Goal: Task Accomplishment & Management: Complete application form

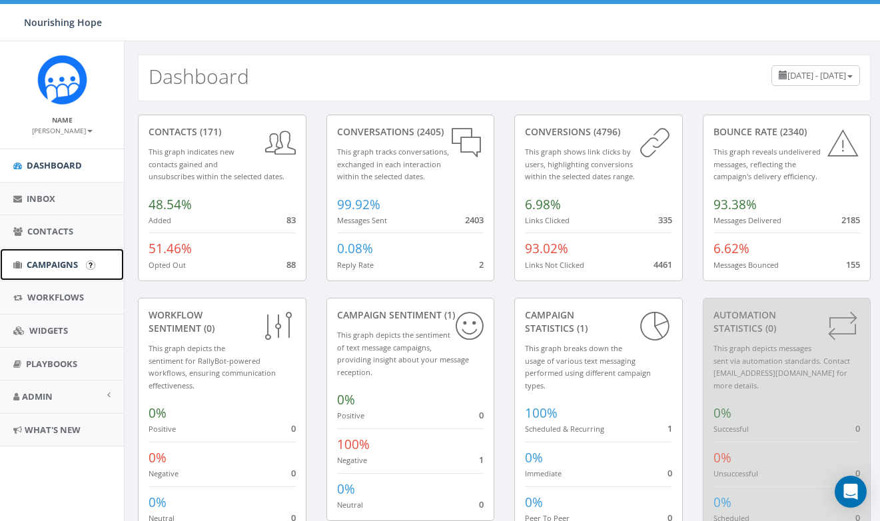
click at [63, 268] on span "Campaigns" at bounding box center [52, 264] width 51 height 12
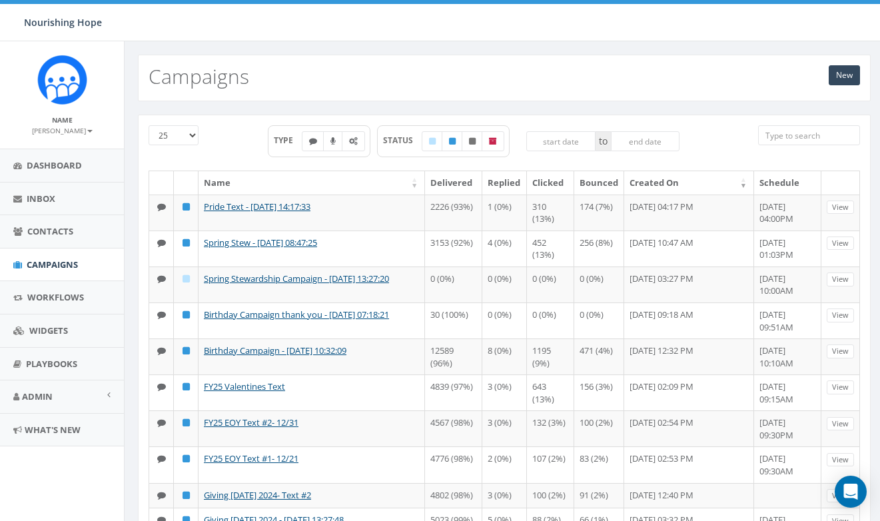
click at [841, 83] on link "New" at bounding box center [843, 75] width 31 height 20
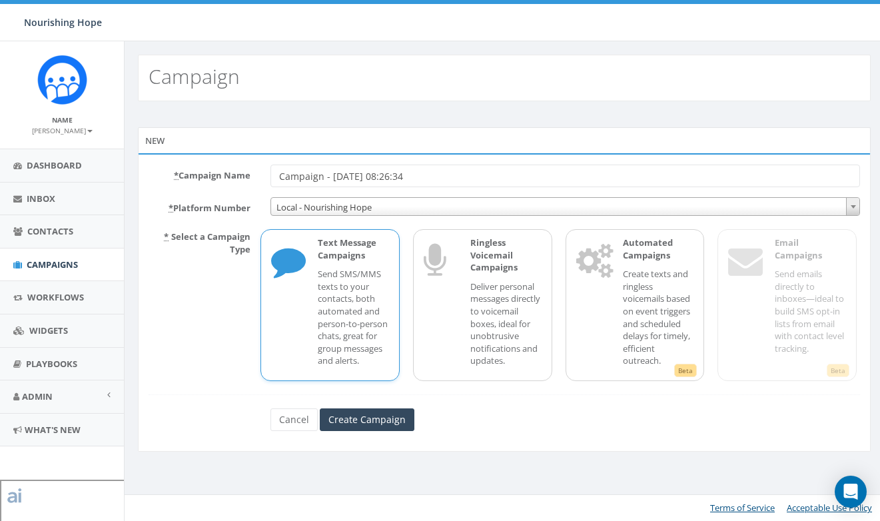
click at [350, 170] on input "Campaign - 09/02/2025, 08:26:34" at bounding box center [564, 175] width 589 height 23
click at [280, 176] on input "Campaign - 09/02/2025, 08:26:34" at bounding box center [564, 175] width 589 height 23
type input "Hunger Action Month Campaign - 09/02/2025, 08:26:34"
click at [306, 202] on span "Local - Nourishing Hope" at bounding box center [565, 207] width 588 height 19
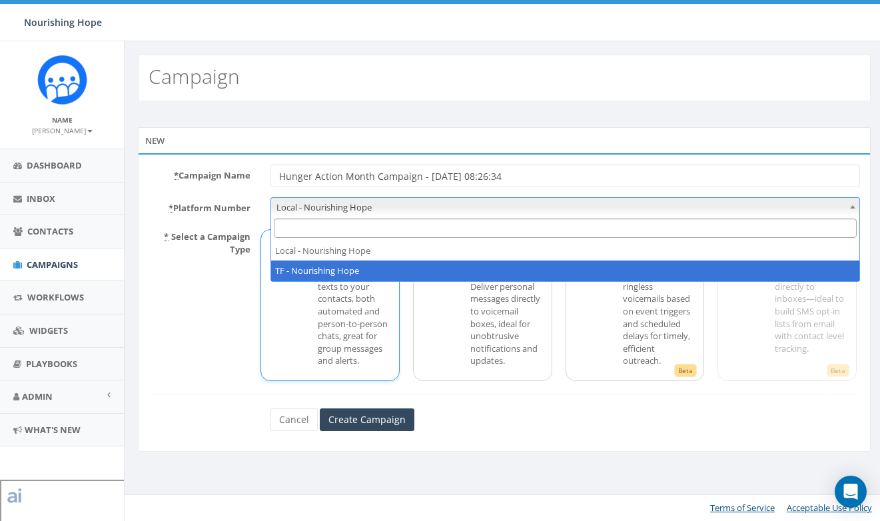
select select "7035721"
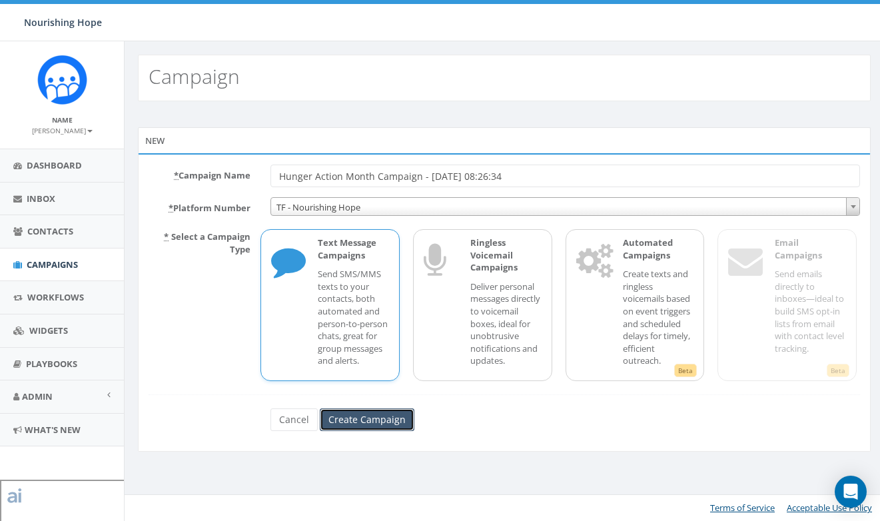
click at [350, 431] on input "Create Campaign" at bounding box center [367, 419] width 95 height 23
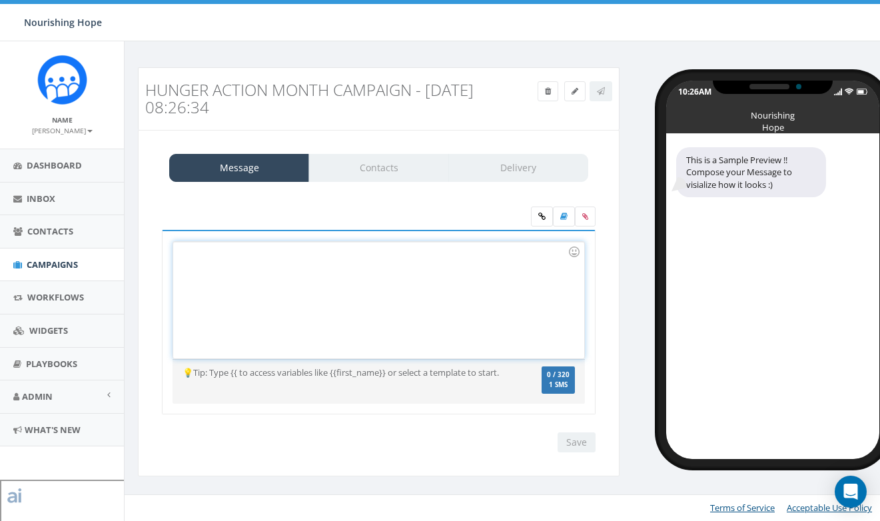
click at [302, 261] on div at bounding box center [378, 300] width 410 height 117
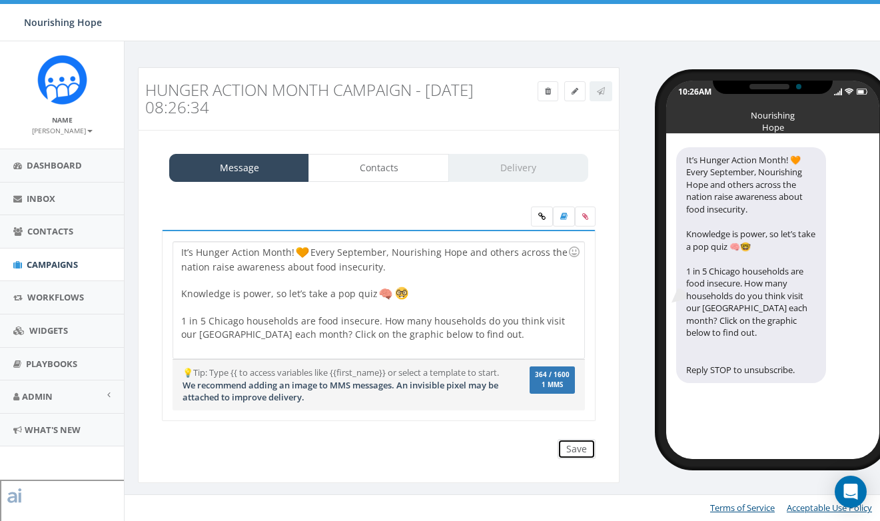
click at [587, 451] on input "Save" at bounding box center [576, 449] width 38 height 20
click at [589, 219] on label at bounding box center [585, 216] width 21 height 20
click at [0, 0] on input "file" at bounding box center [0, 0] width 0 height 0
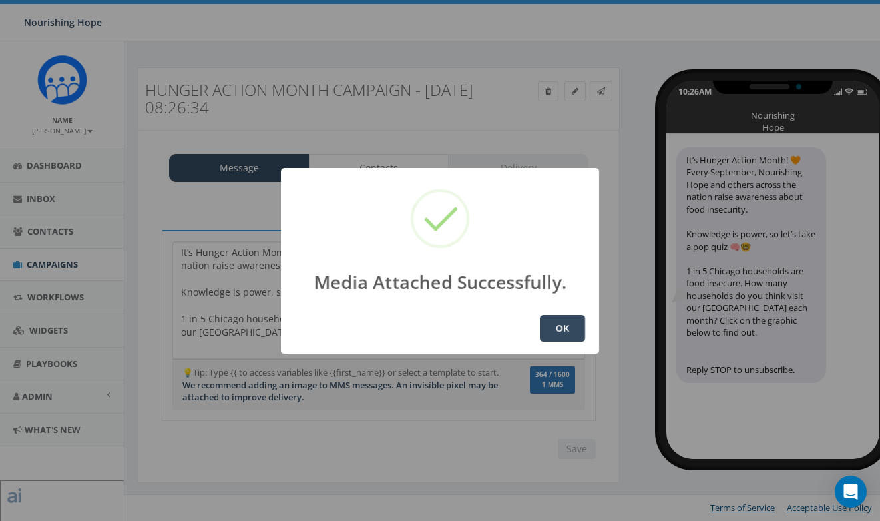
click at [574, 332] on button "OK" at bounding box center [562, 328] width 45 height 27
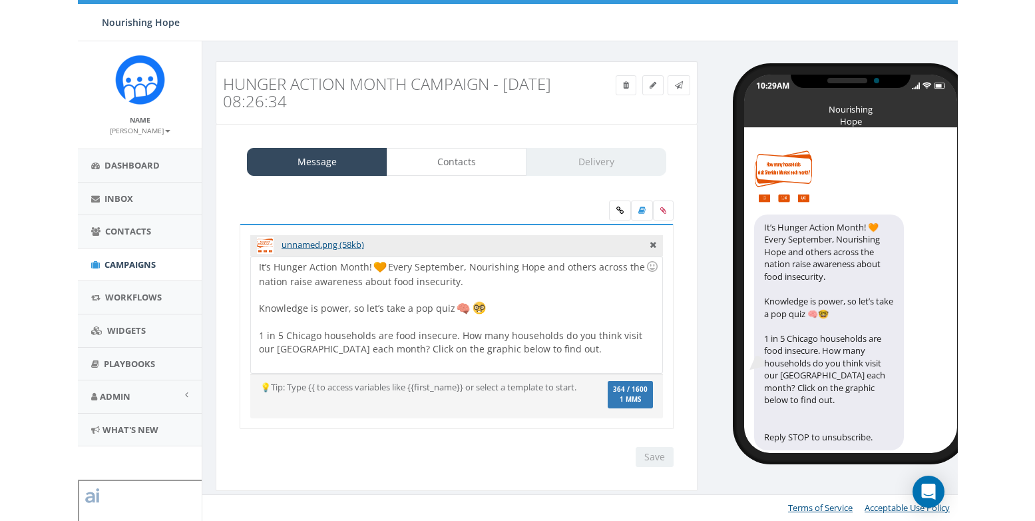
scroll to position [1, 0]
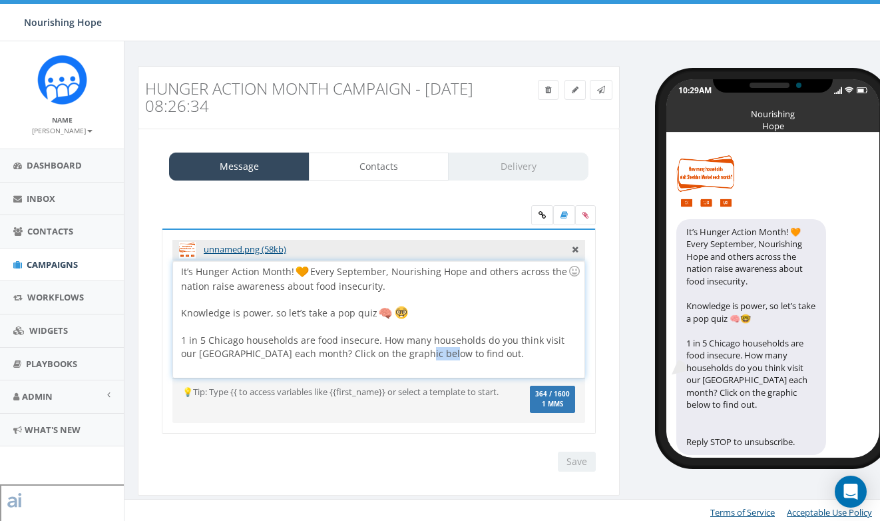
drag, startPoint x: 445, startPoint y: 354, endPoint x: 415, endPoint y: 355, distance: 29.3
click at [415, 355] on div "It’s Hunger Action Month! Every September, Nourishing Hope and others across th…" at bounding box center [378, 319] width 411 height 117
click at [539, 359] on div "It’s Hunger Action Month! Every September, Nourishing Hope and others across th…" at bounding box center [378, 319] width 411 height 117
click at [574, 465] on input "Save" at bounding box center [577, 461] width 38 height 20
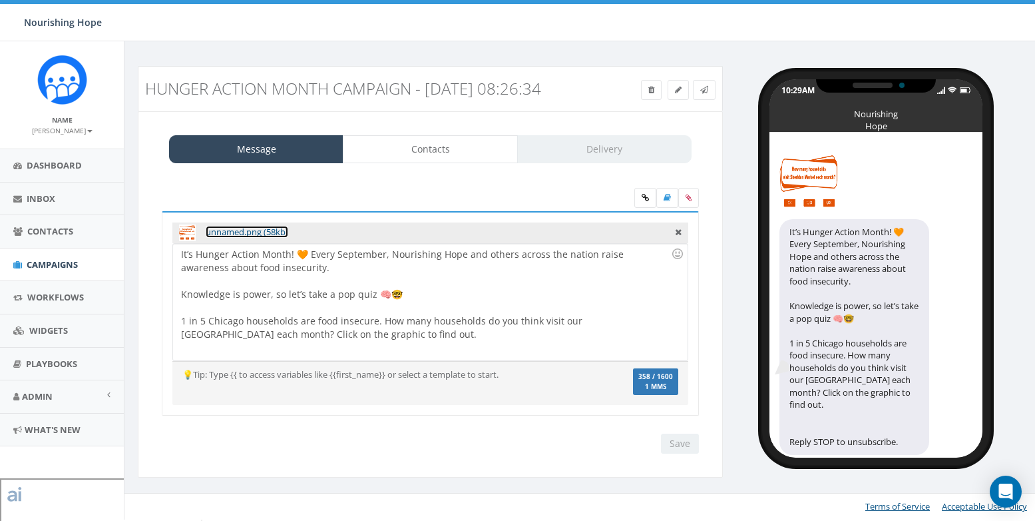
click at [284, 238] on link "unnamed.png (58kb)" at bounding box center [247, 232] width 83 height 12
click at [569, 33] on div "Nourishing Hope Nourishing Hope Profile Sign Out 0.00 % of Available Amount Use…" at bounding box center [517, 20] width 1035 height 41
click at [647, 208] on link at bounding box center [646, 198] width 22 height 20
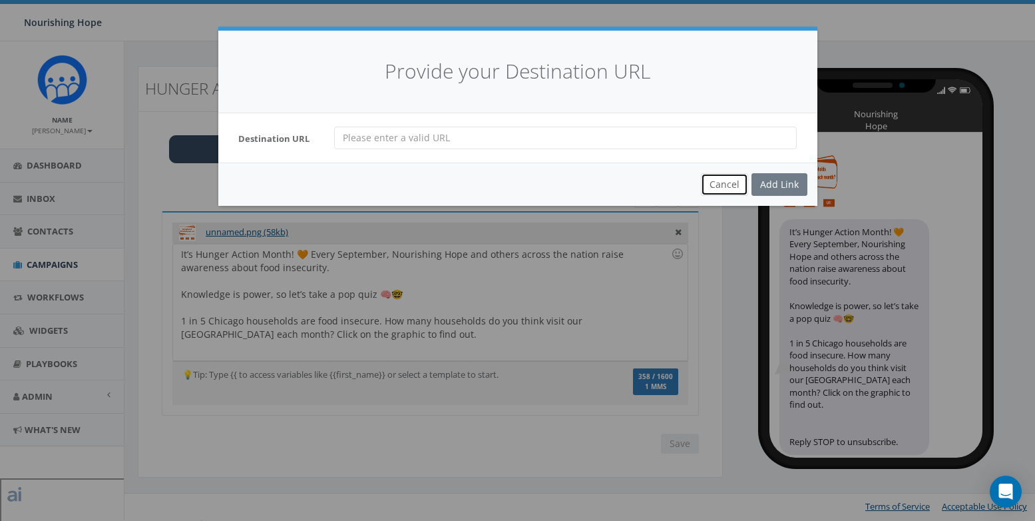
click at [725, 188] on button "Cancel" at bounding box center [724, 184] width 47 height 23
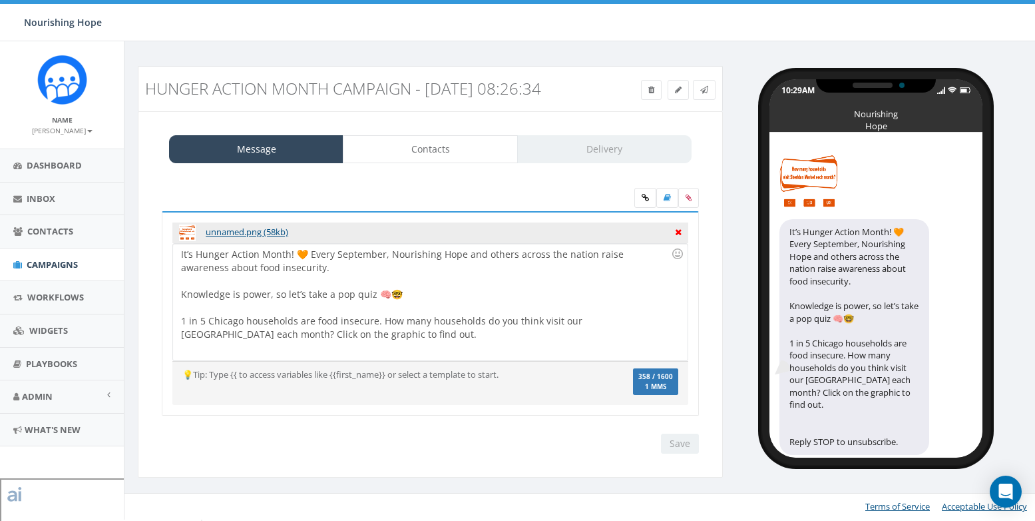
click at [678, 236] on icon at bounding box center [678, 230] width 7 height 12
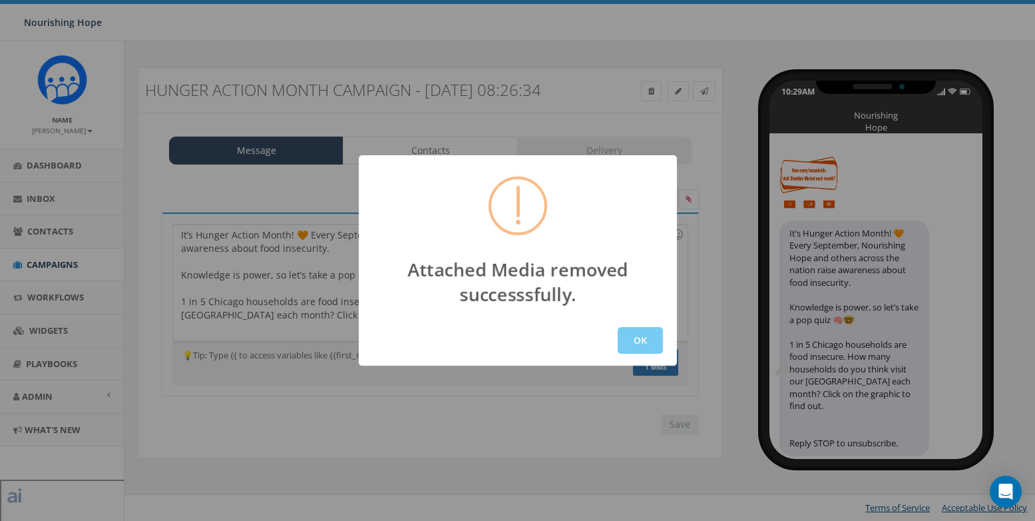
click at [637, 338] on button "OK" at bounding box center [640, 340] width 45 height 27
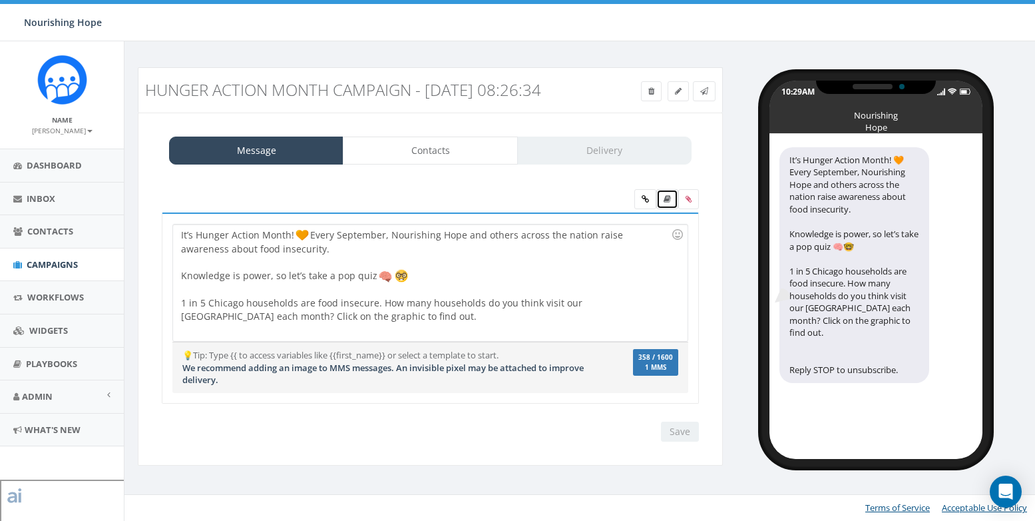
click at [664, 203] on icon at bounding box center [667, 199] width 7 height 8
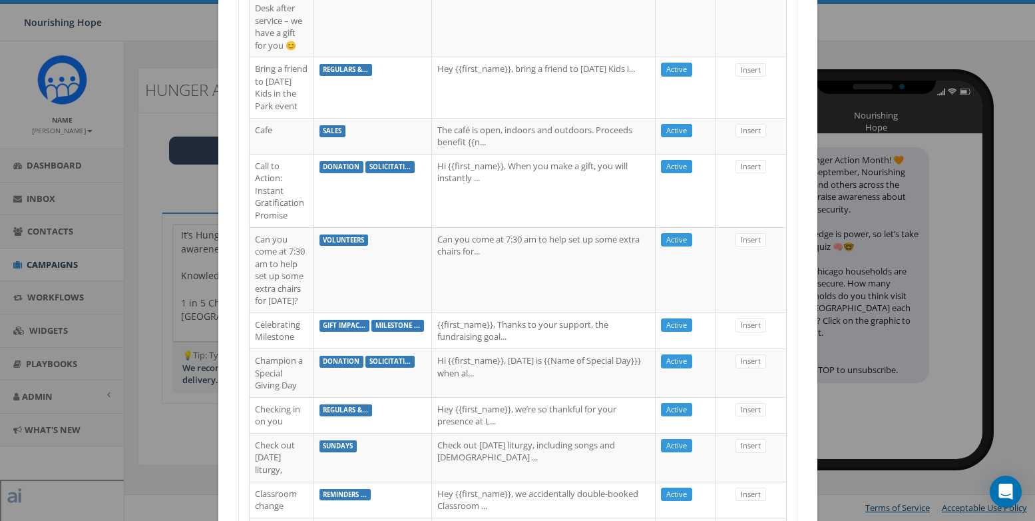
scroll to position [1146, 0]
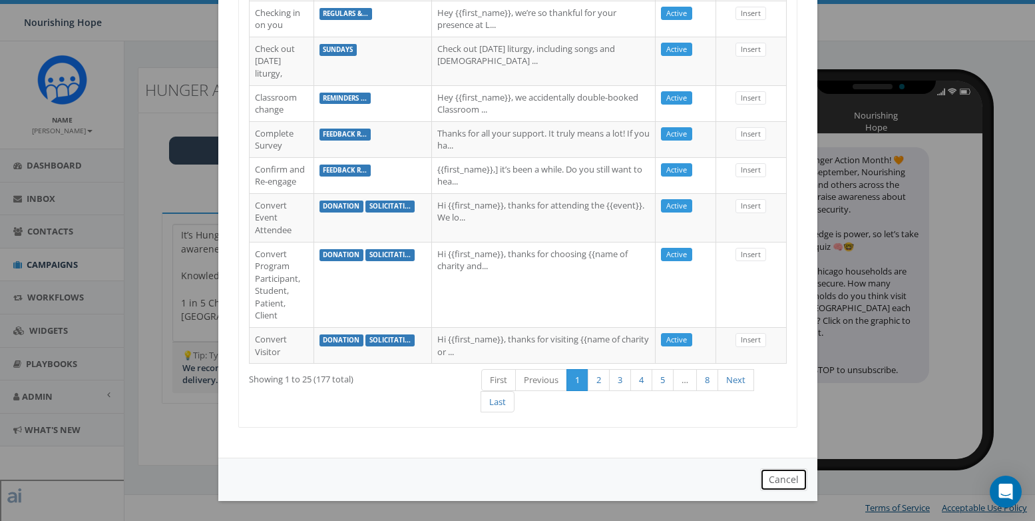
click at [774, 482] on button "Cancel" at bounding box center [783, 479] width 47 height 23
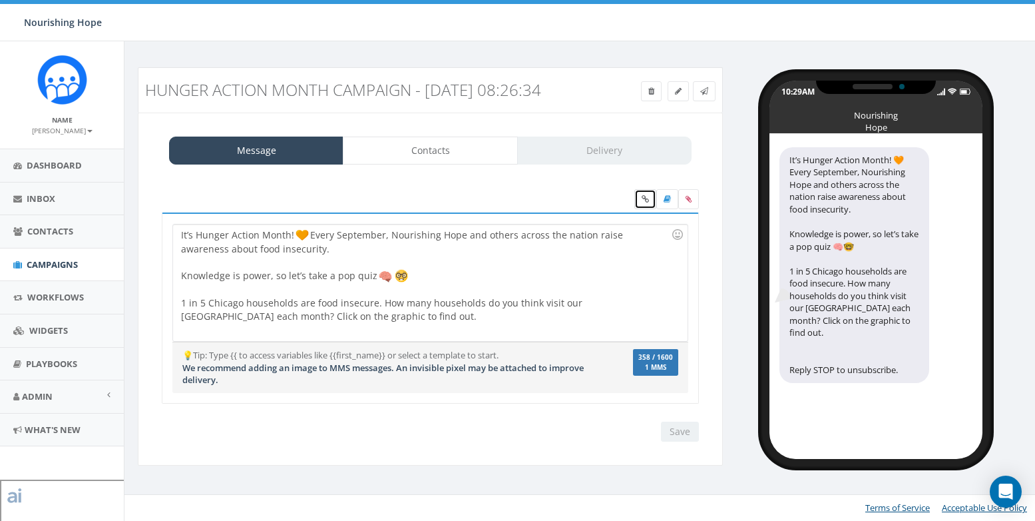
click at [645, 209] on link at bounding box center [646, 199] width 22 height 20
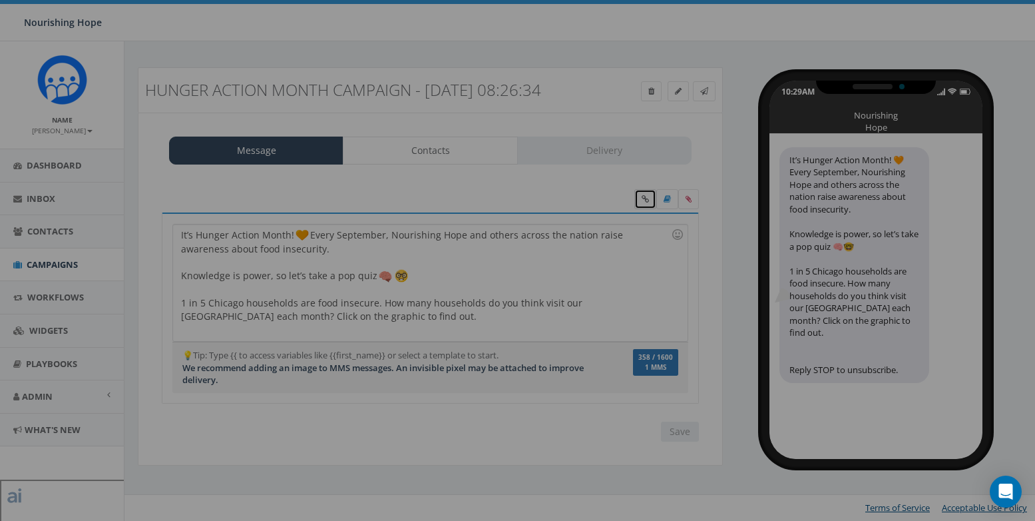
scroll to position [0, 0]
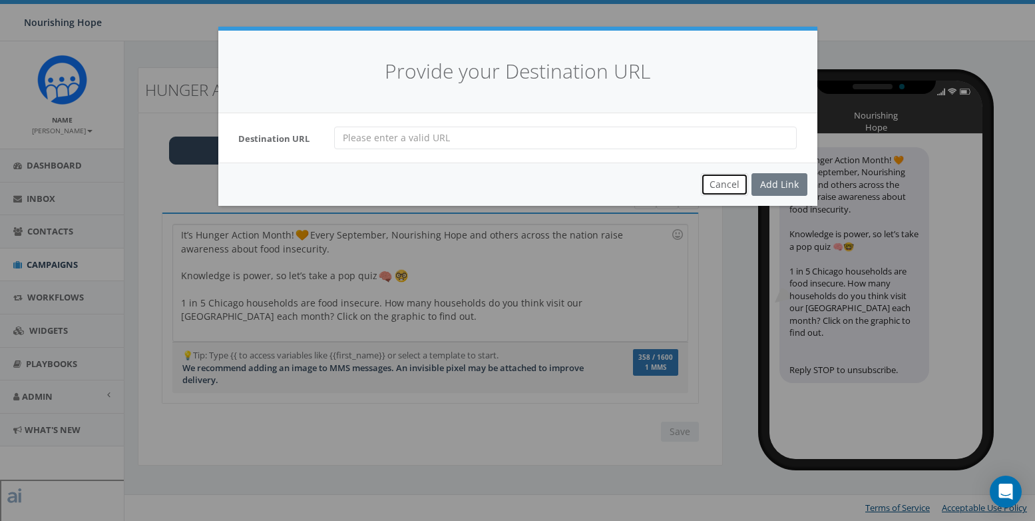
click at [720, 182] on button "Cancel" at bounding box center [724, 184] width 47 height 23
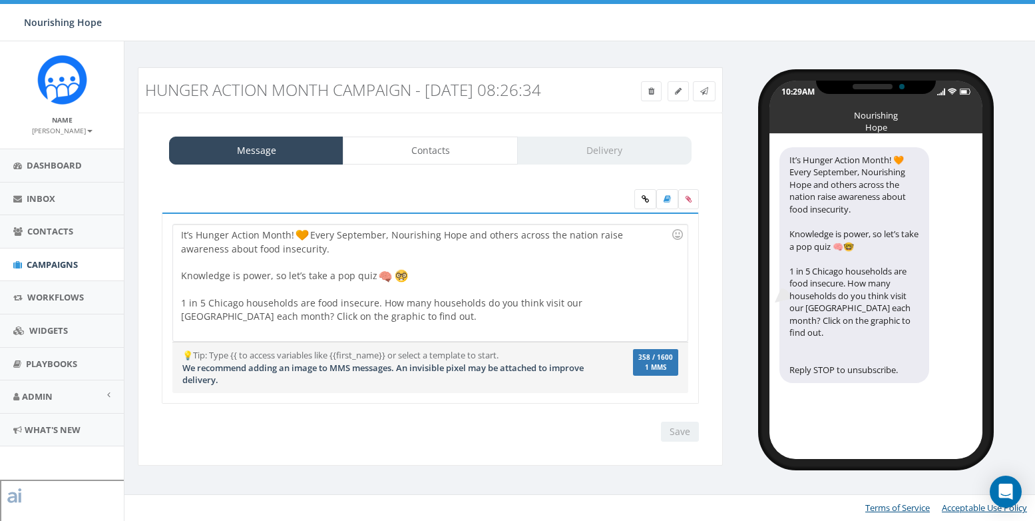
click at [507, 322] on div "It’s Hunger Action Month! Every September, Nourishing Hope and others across th…" at bounding box center [430, 282] width 514 height 117
click at [691, 203] on icon at bounding box center [689, 199] width 6 height 8
click at [0, 0] on input "file" at bounding box center [0, 0] width 0 height 0
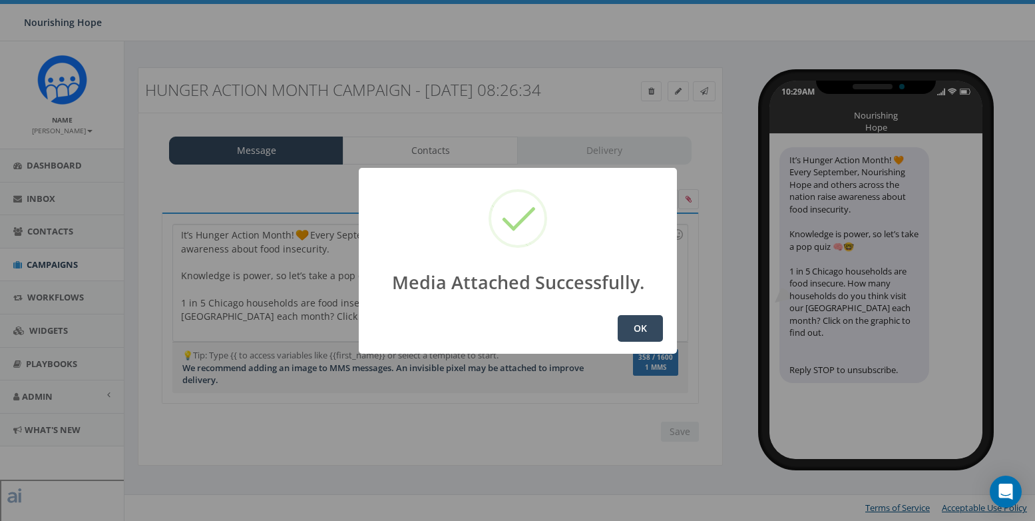
click at [642, 328] on button "OK" at bounding box center [640, 328] width 45 height 27
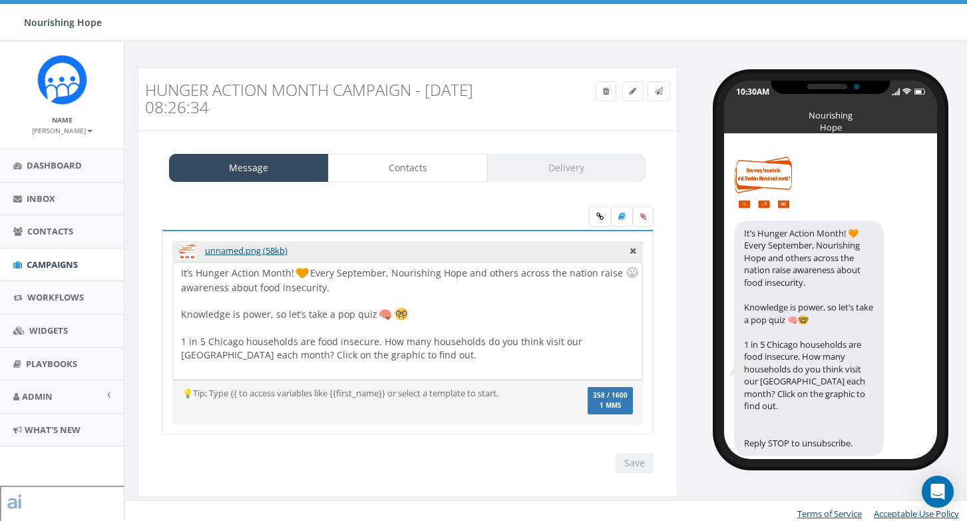
scroll to position [4, 0]
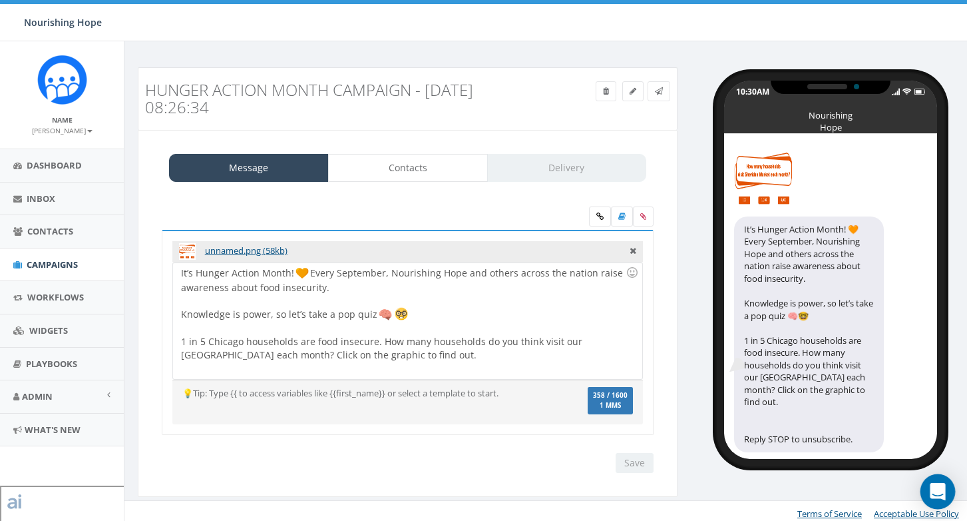
click at [933, 489] on icon "Open Intercom Messenger" at bounding box center [937, 491] width 15 height 17
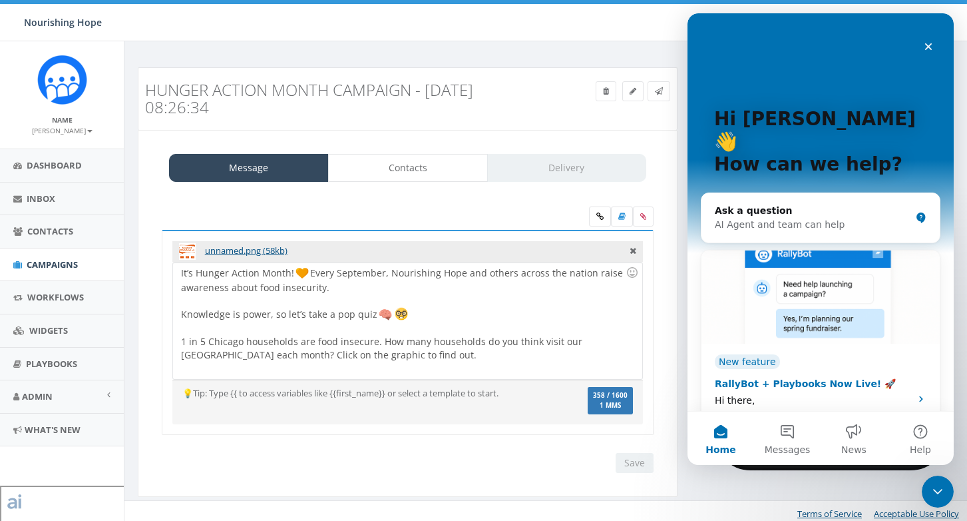
scroll to position [0, 0]
click at [580, 334] on div at bounding box center [403, 328] width 445 height 13
click at [548, 371] on div "It’s Hunger Action Month! Every September, Nourishing Hope and others across th…" at bounding box center [407, 320] width 469 height 117
click at [638, 459] on input "Save" at bounding box center [635, 463] width 38 height 20
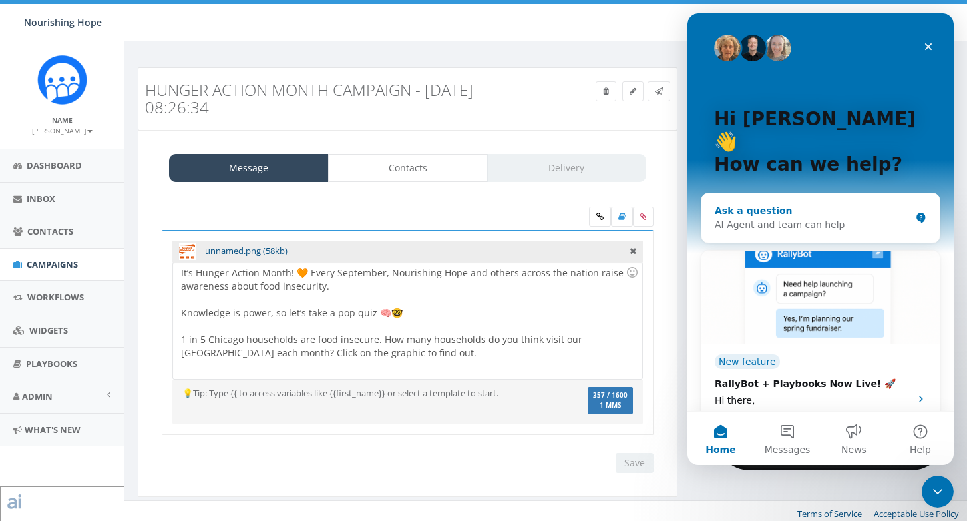
click at [804, 193] on div "Ask a question AI Agent and team can help" at bounding box center [821, 217] width 238 height 49
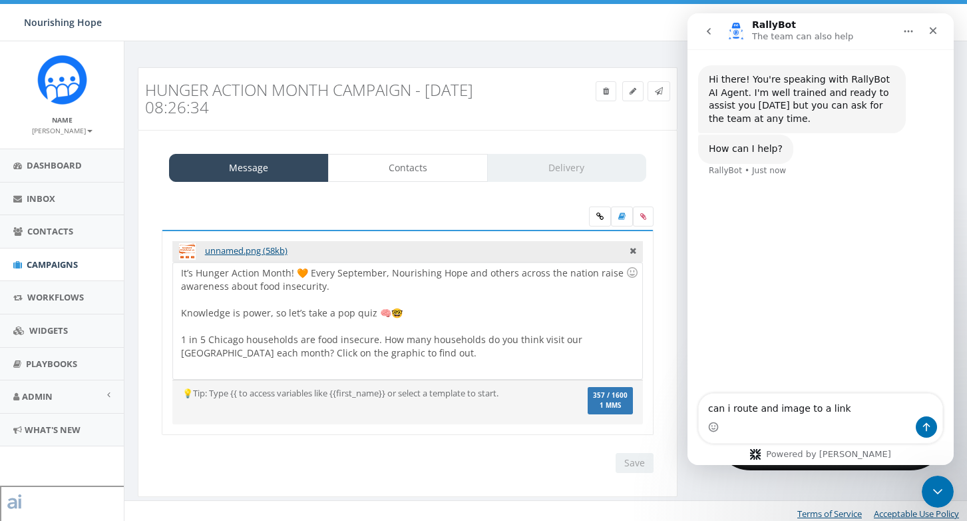
type textarea "can i route and image to a link?"
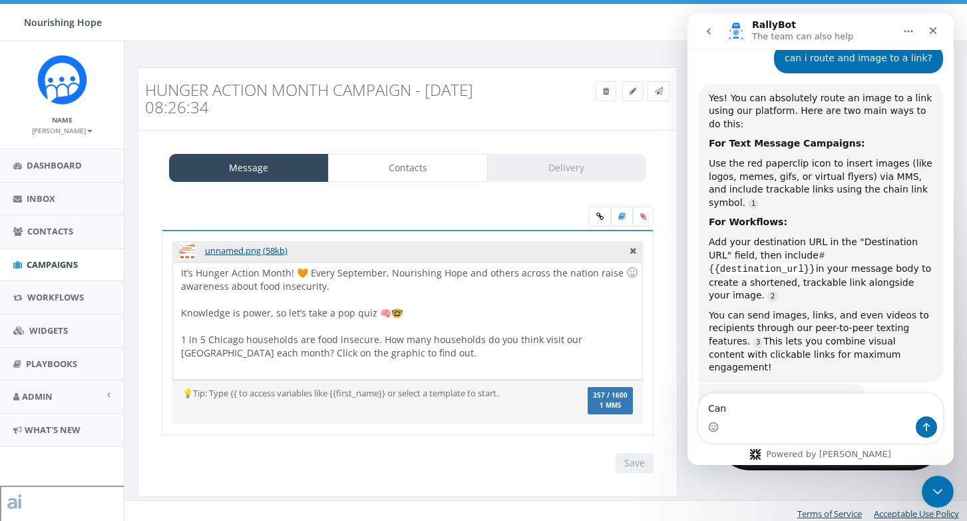
scroll to position [145, 0]
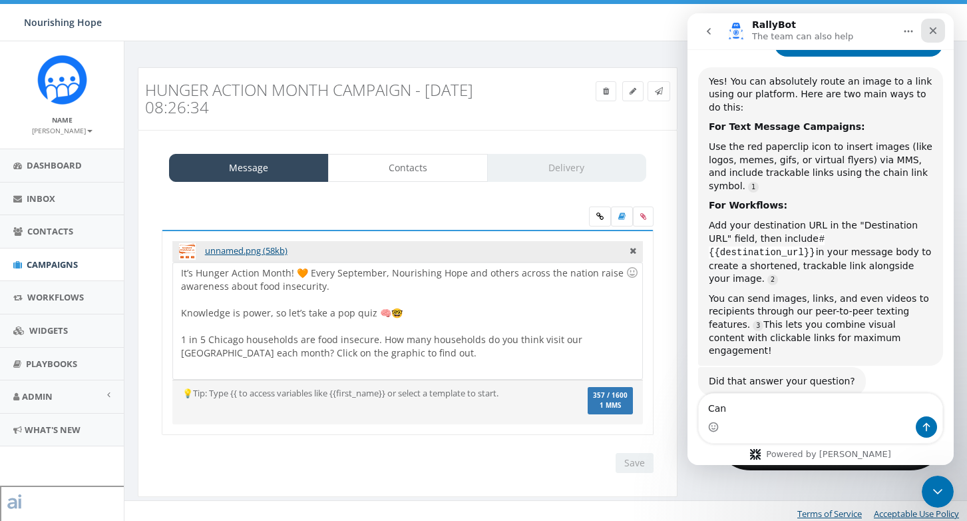
type textarea "Can"
click at [934, 34] on icon "Close" at bounding box center [933, 30] width 11 height 11
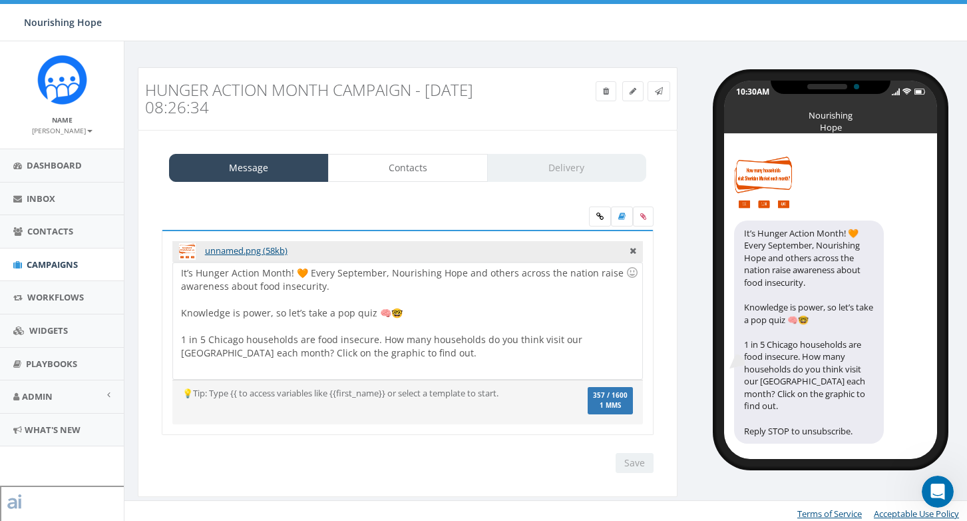
click at [545, 366] on div "It’s Hunger Action Month! 🧡 Every September, Nourishing Hope and others across …" at bounding box center [407, 320] width 469 height 117
click at [665, 91] on link at bounding box center [659, 91] width 23 height 20
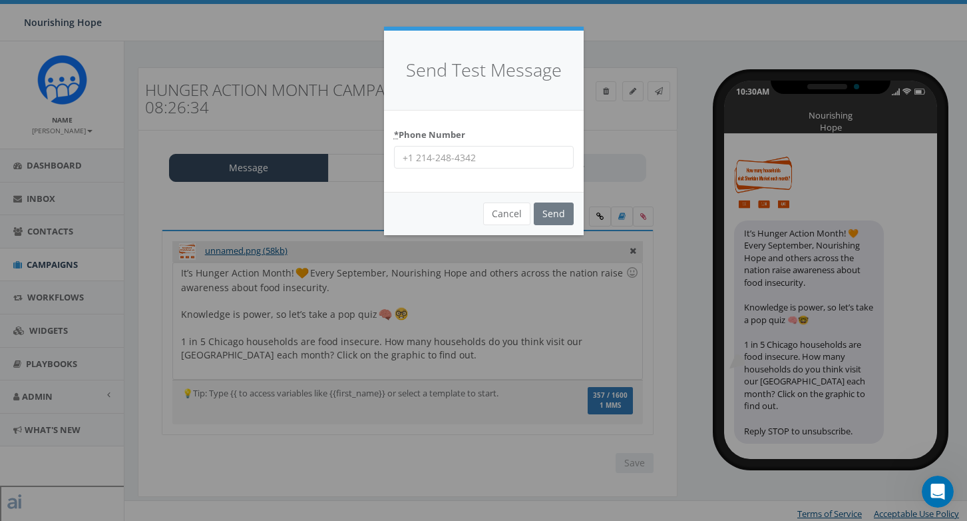
click at [426, 148] on input "* Phone Number" at bounding box center [484, 157] width 180 height 23
type input "678-848-7488"
click at [548, 213] on input "Send" at bounding box center [554, 213] width 40 height 23
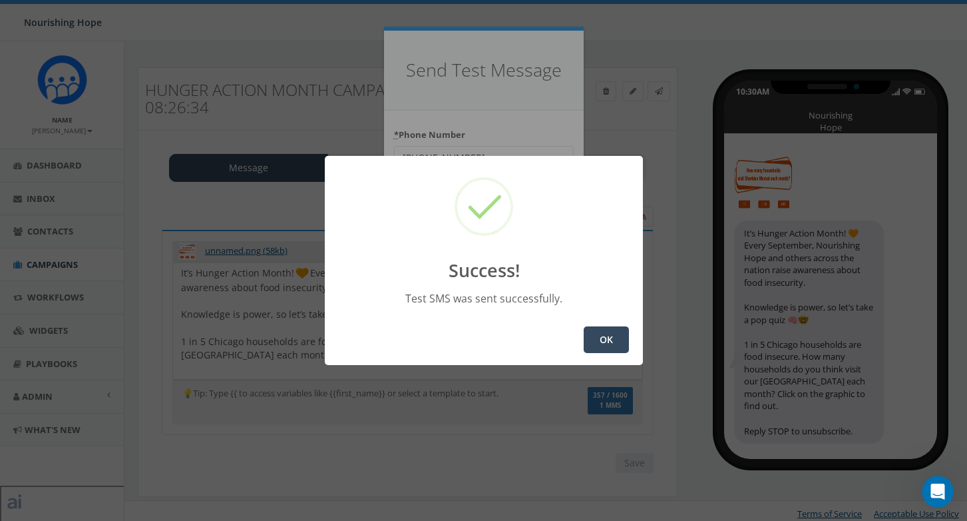
click at [616, 340] on button "OK" at bounding box center [606, 339] width 45 height 27
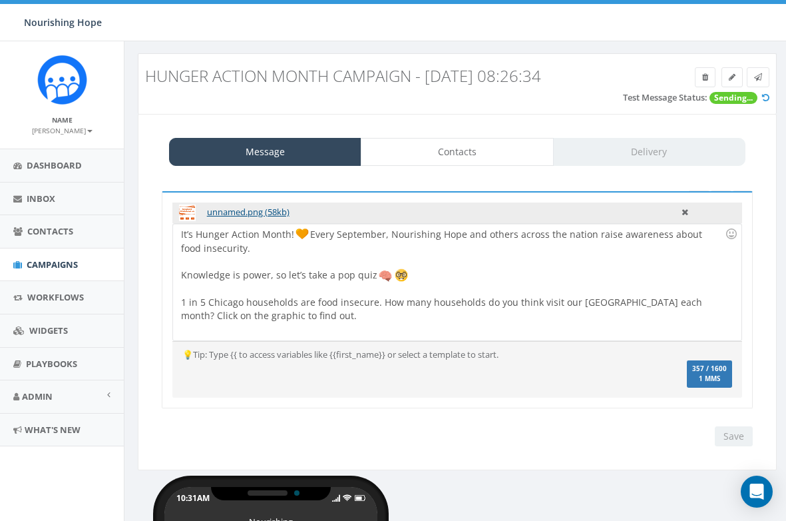
click at [265, 314] on div "It’s Hunger Action Month! Every September, Nourishing Hope and others across th…" at bounding box center [457, 282] width 568 height 117
drag, startPoint x: 269, startPoint y: 316, endPoint x: 204, endPoint y: 320, distance: 64.7
click at [204, 320] on div "It’s Hunger Action Month! Every September, Nourishing Hope and others across th…" at bounding box center [457, 282] width 568 height 117
click at [685, 211] on icon at bounding box center [685, 210] width 7 height 12
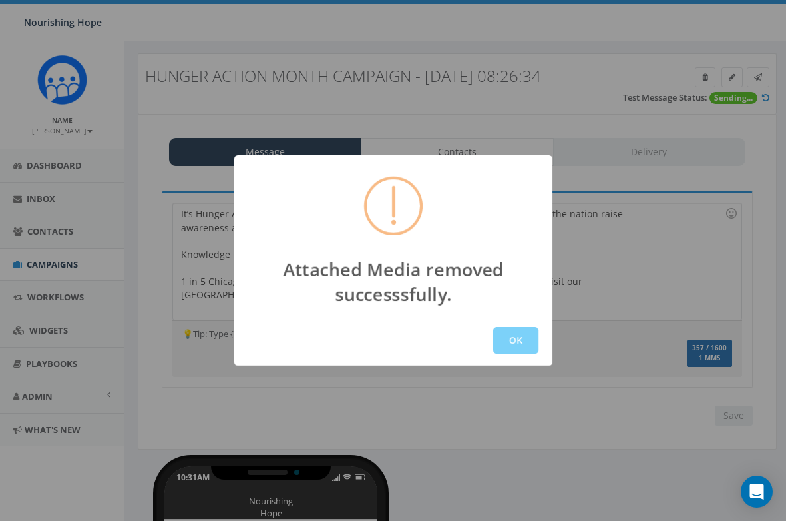
click at [539, 346] on div "OK" at bounding box center [393, 340] width 318 height 51
click at [531, 346] on button "OK" at bounding box center [515, 340] width 45 height 27
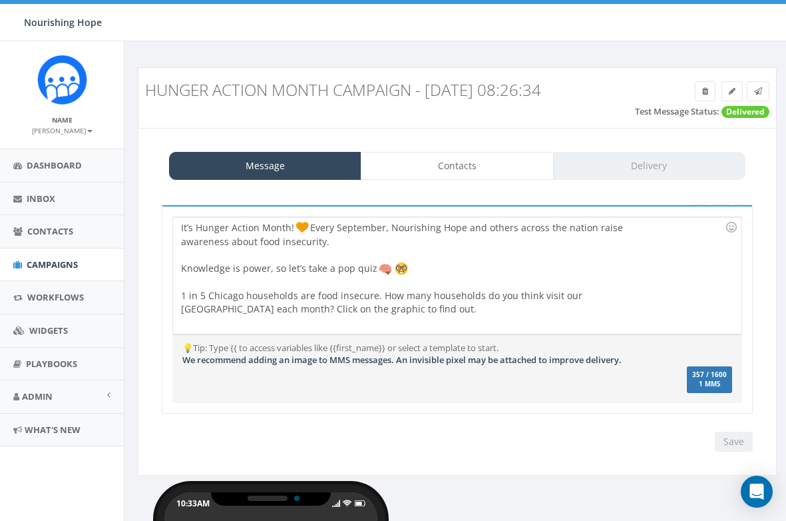
scroll to position [29, 0]
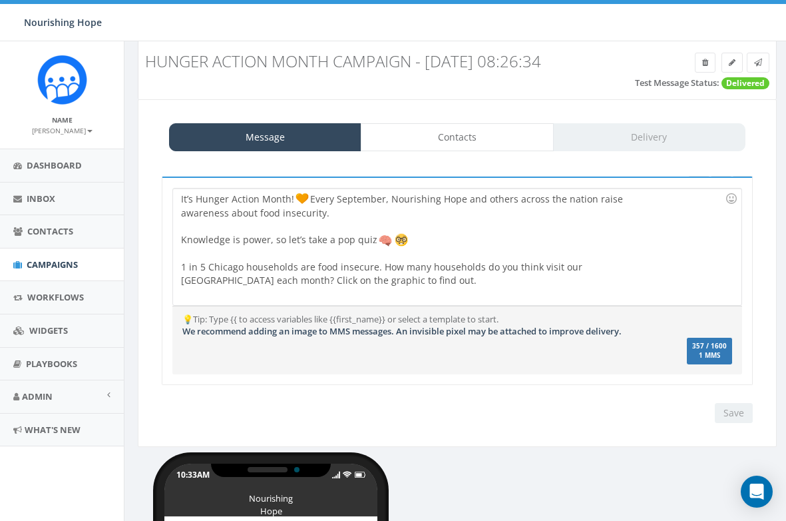
click at [316, 277] on div "It’s Hunger Action Month! Every September, Nourishing Hope and others across th…" at bounding box center [430, 246] width 515 height 117
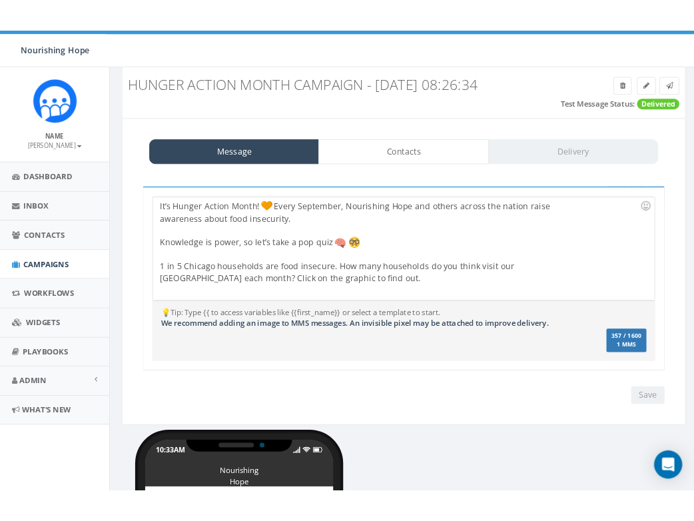
scroll to position [0, 0]
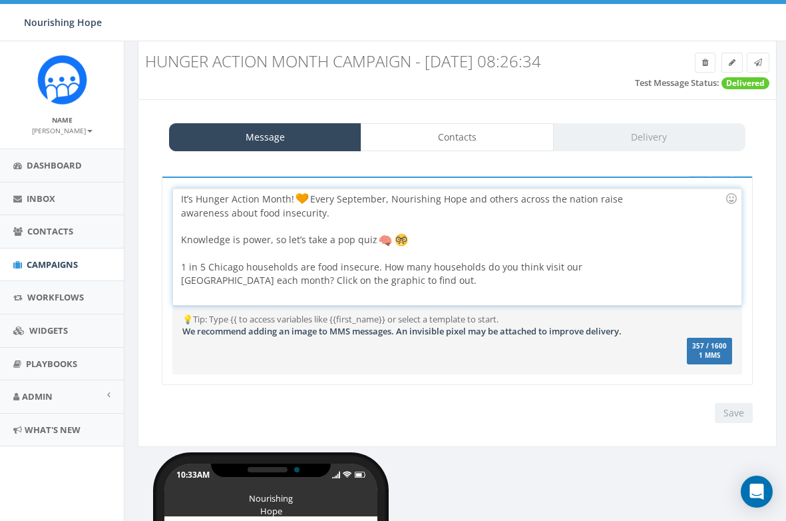
click at [284, 285] on div "It’s Hunger Action Month! Every September, Nourishing Hope and others across th…" at bounding box center [430, 246] width 515 height 117
drag, startPoint x: 310, startPoint y: 283, endPoint x: 240, endPoint y: 287, distance: 70.7
click at [240, 287] on div "It’s Hunger Action Month! Every September, Nourishing Hope and others across th…" at bounding box center [430, 246] width 515 height 117
click at [732, 412] on input "Save" at bounding box center [734, 413] width 38 height 20
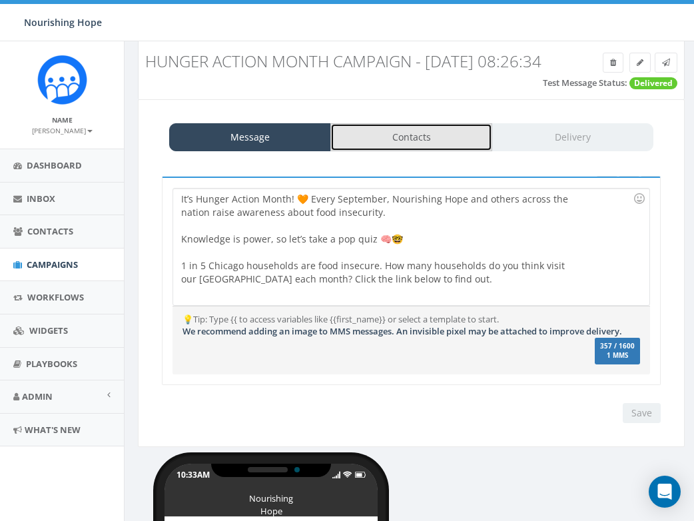
click at [445, 130] on link "Contacts" at bounding box center [411, 137] width 162 height 28
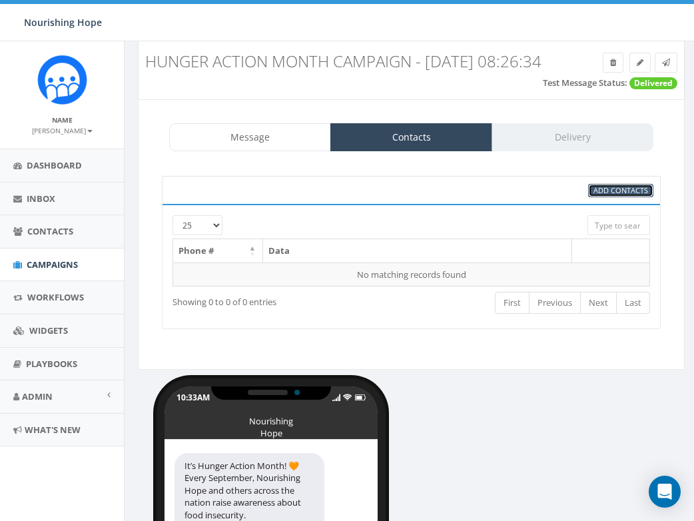
click at [635, 190] on span "Add Contacts" at bounding box center [620, 190] width 55 height 10
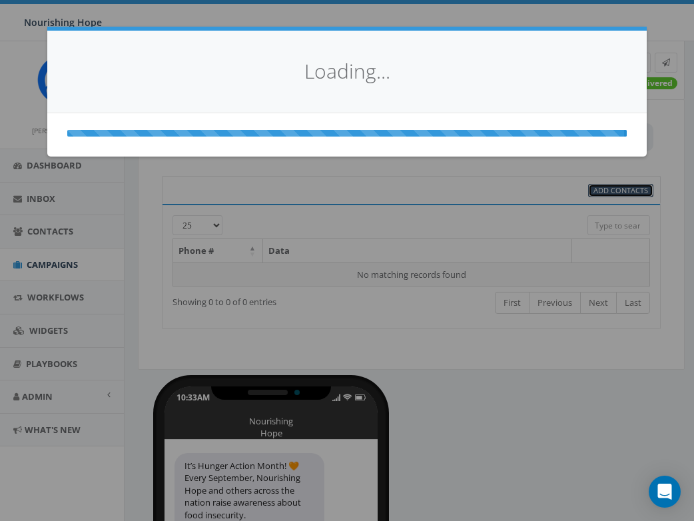
select select
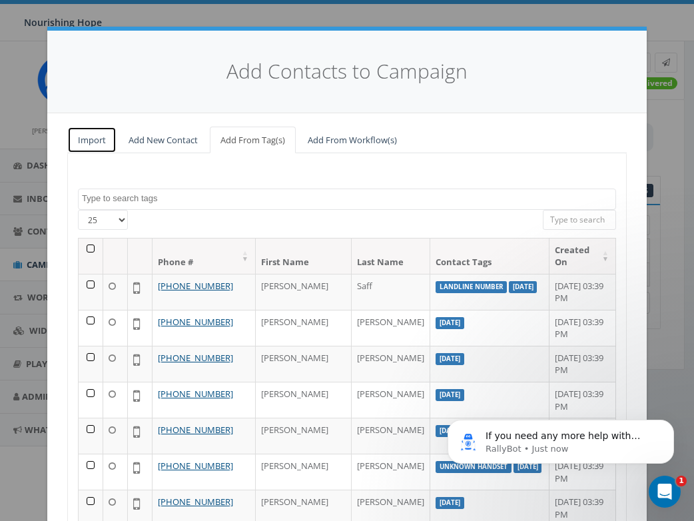
click at [101, 139] on link "Import" at bounding box center [91, 140] width 49 height 27
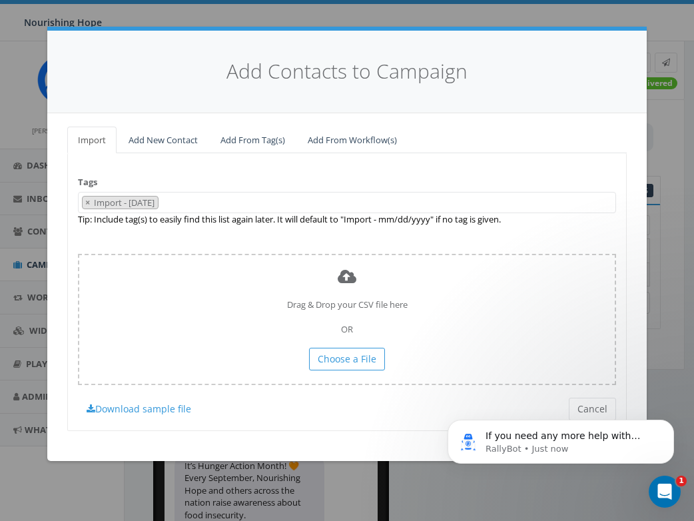
click at [190, 203] on span "× Import - 09/02/2025" at bounding box center [347, 203] width 538 height 22
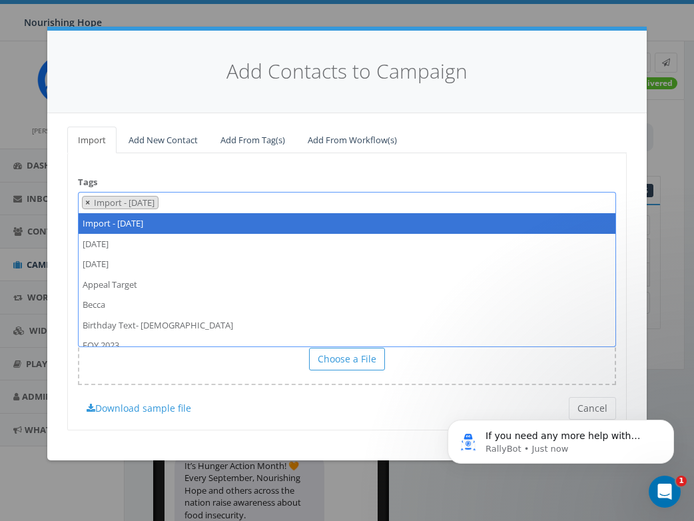
click at [88, 201] on span "×" at bounding box center [87, 202] width 5 height 12
select select
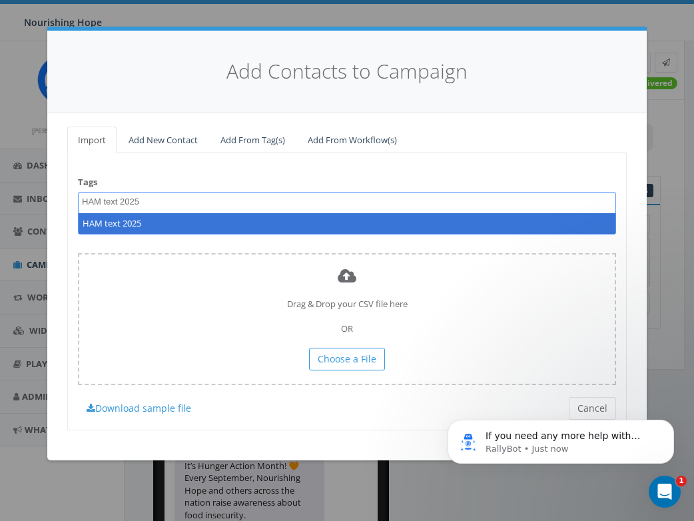
type textarea "HAM text 2025"
select select "HAM text 2025"
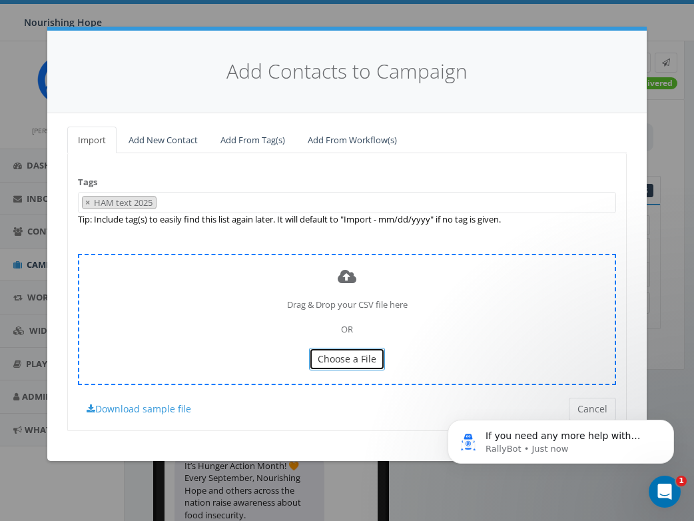
click at [348, 356] on span "Choose a File" at bounding box center [347, 358] width 59 height 13
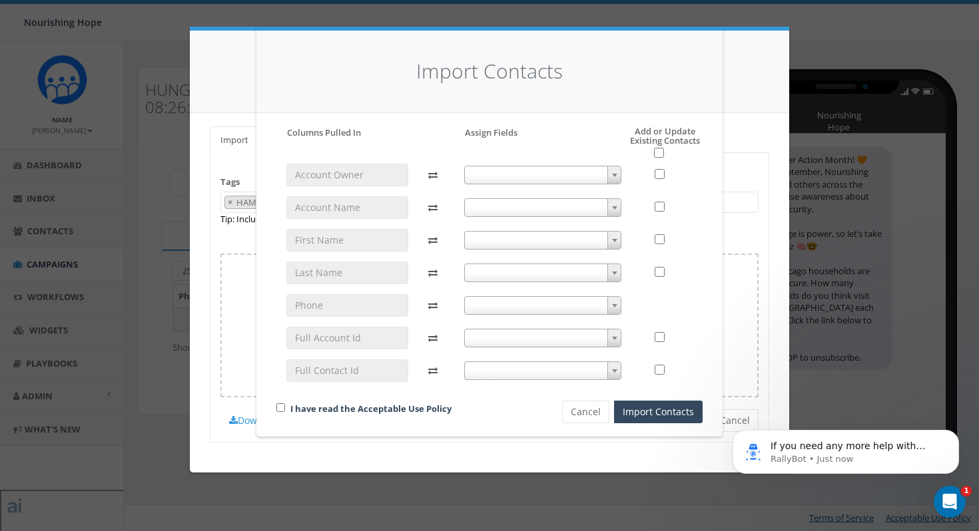
click at [533, 305] on span at bounding box center [543, 305] width 158 height 19
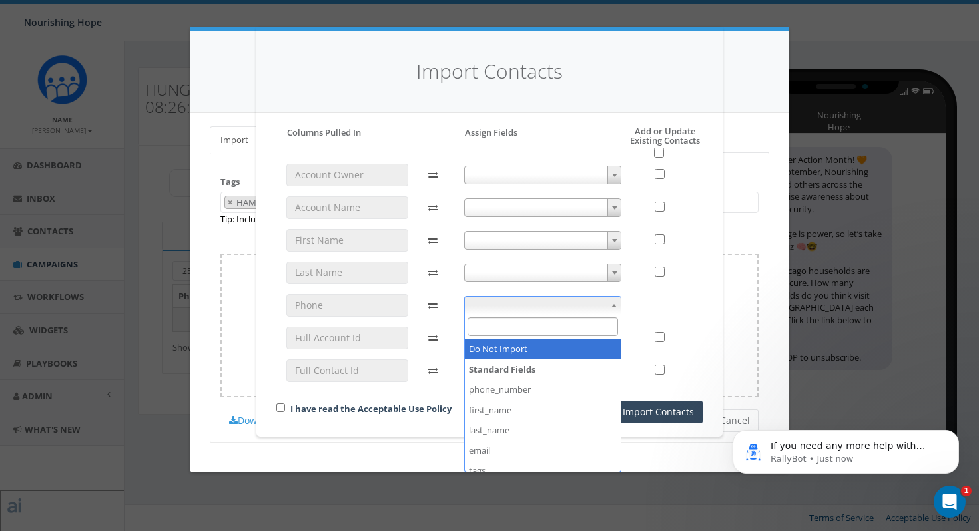
click at [504, 177] on span at bounding box center [543, 175] width 158 height 19
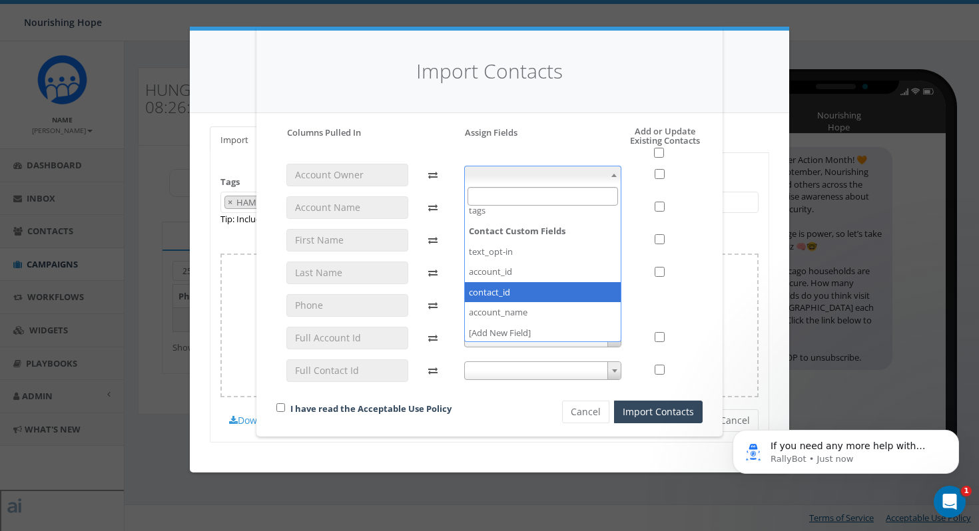
scroll to position [131, 0]
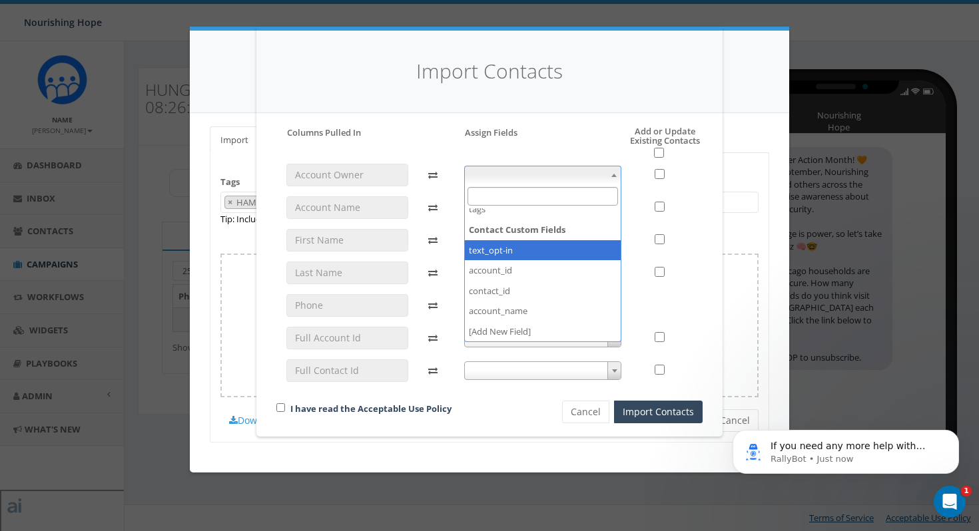
click at [419, 103] on div "Import Contacts" at bounding box center [489, 72] width 466 height 83
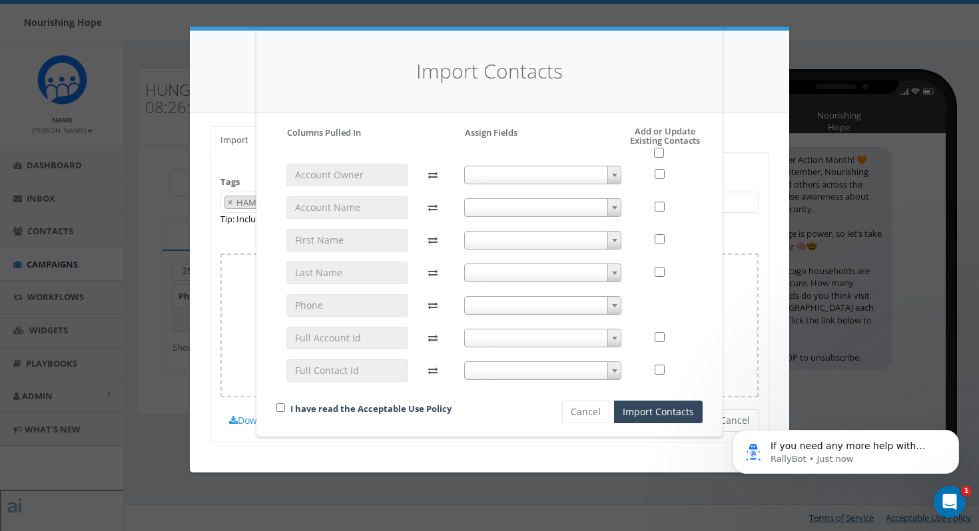
click at [529, 208] on span at bounding box center [543, 207] width 158 height 19
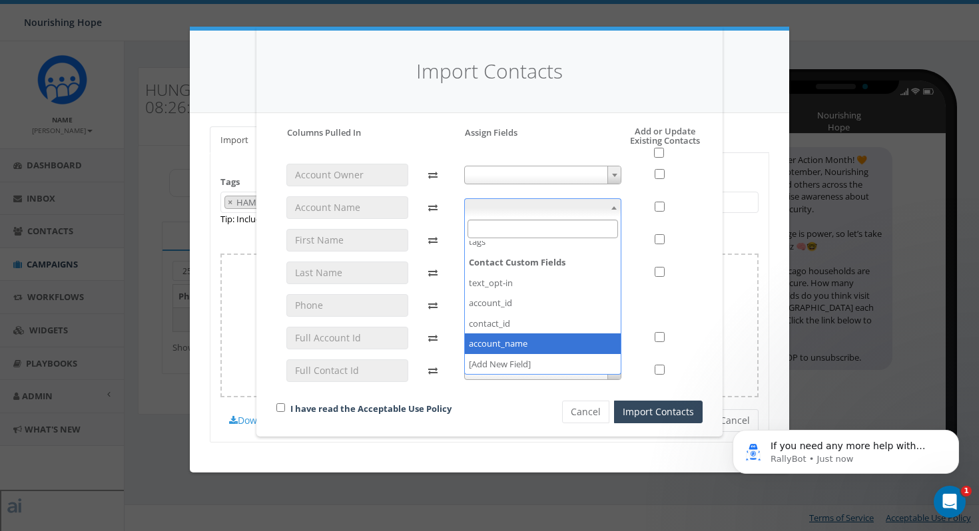
select select "account_name"
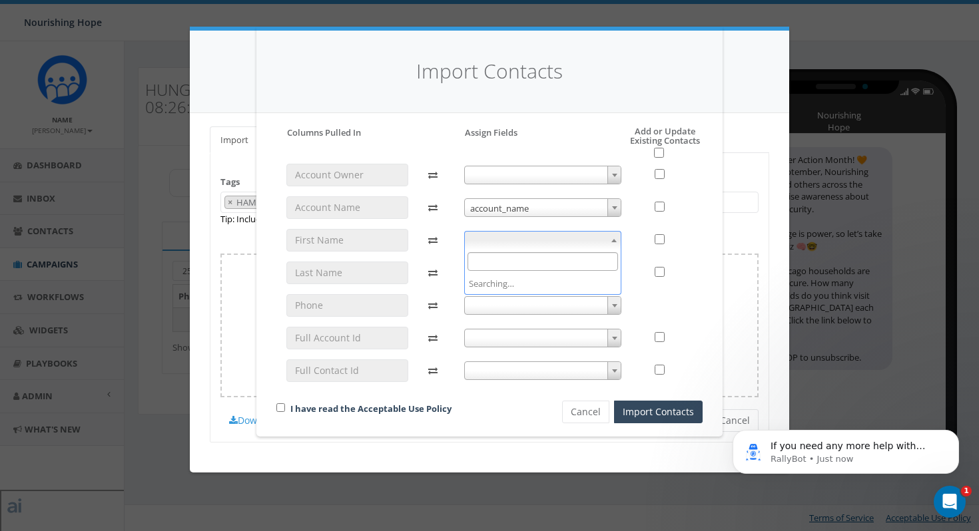
click at [511, 246] on span at bounding box center [543, 240] width 158 height 19
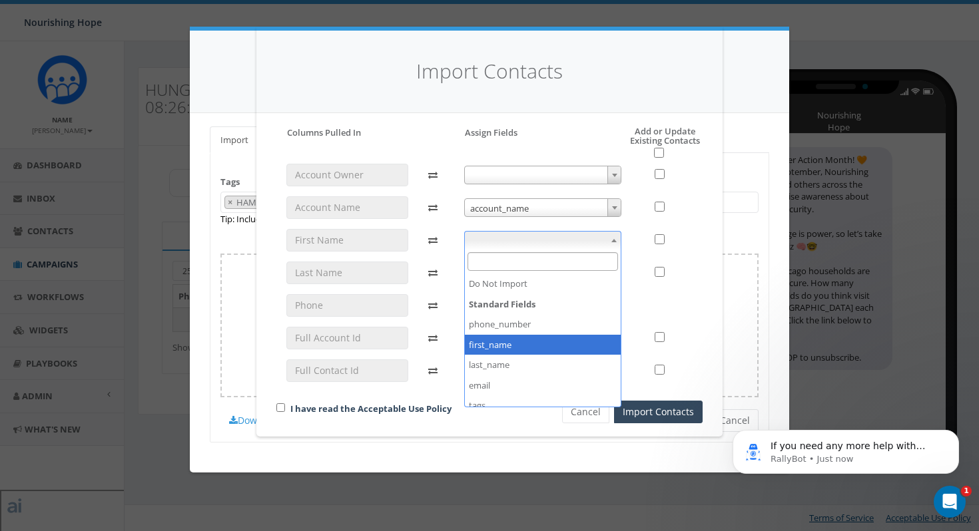
select select "first_name"
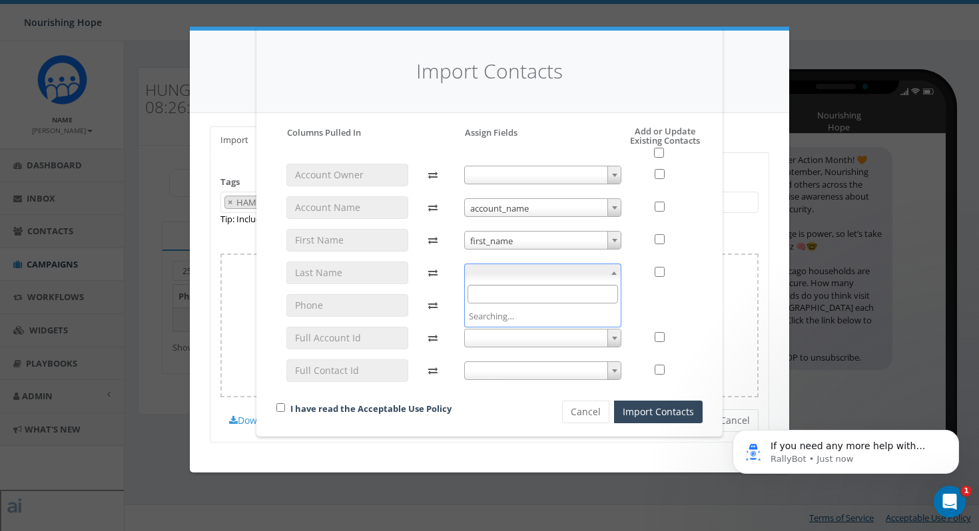
click at [519, 274] on span at bounding box center [543, 273] width 158 height 19
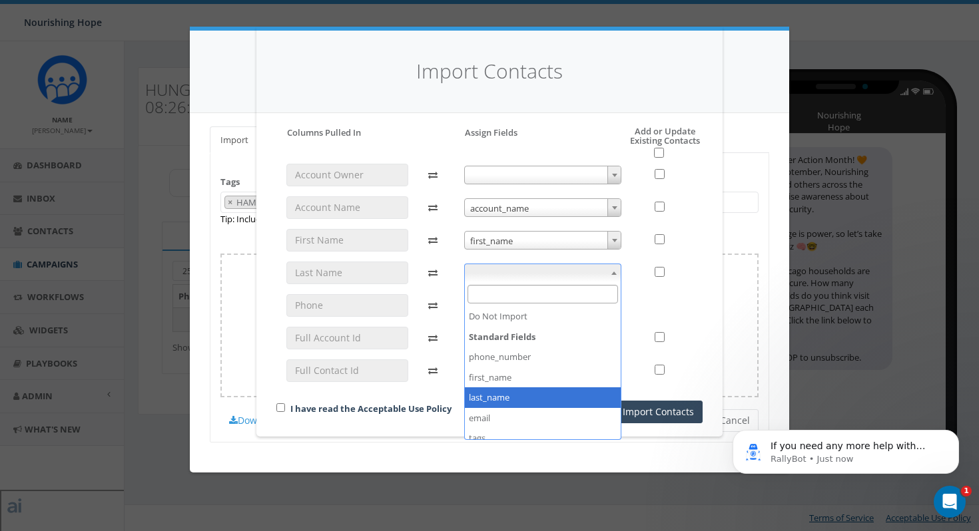
select select "last_name"
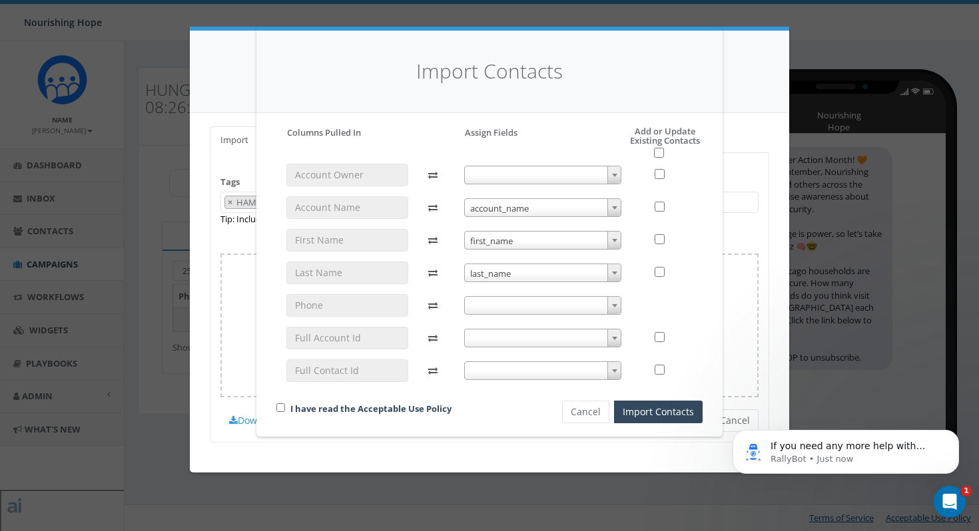
click at [503, 303] on span at bounding box center [543, 305] width 158 height 19
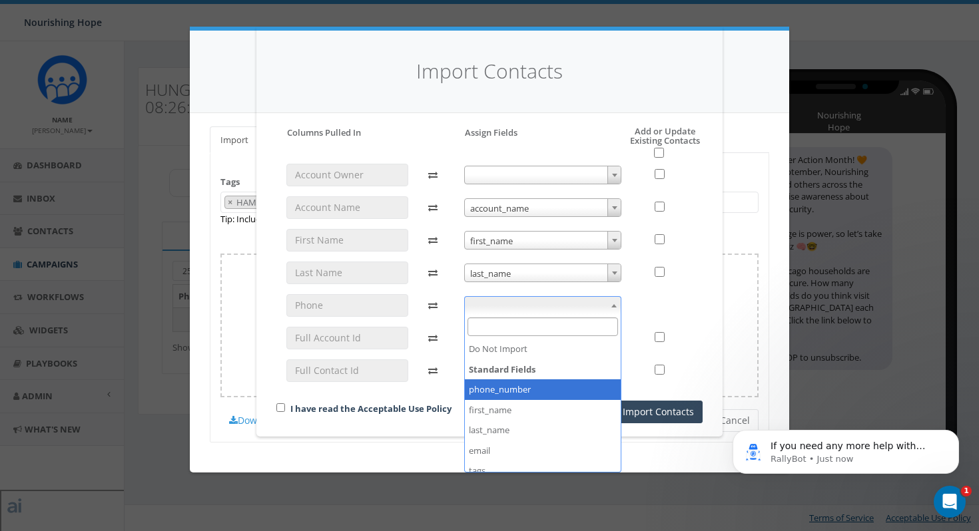
select select "phone_number"
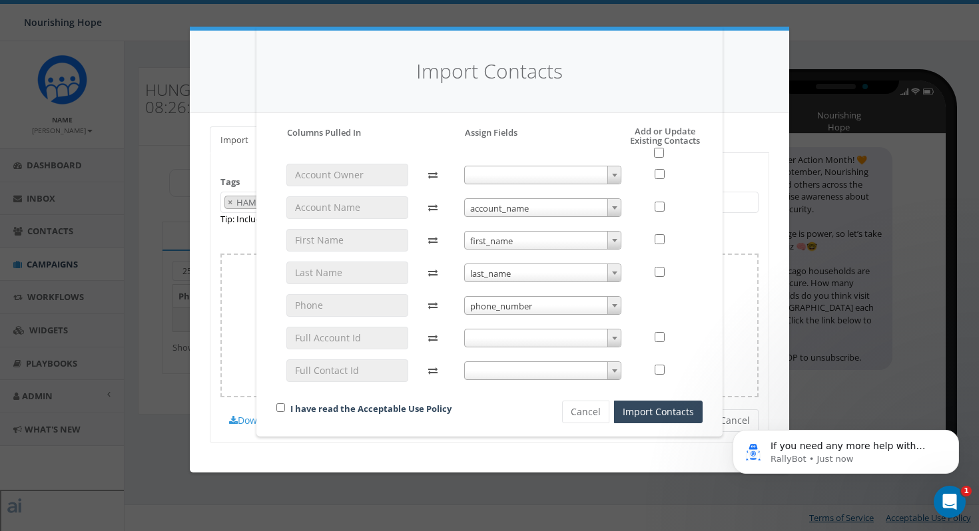
click at [513, 340] on span at bounding box center [543, 338] width 158 height 19
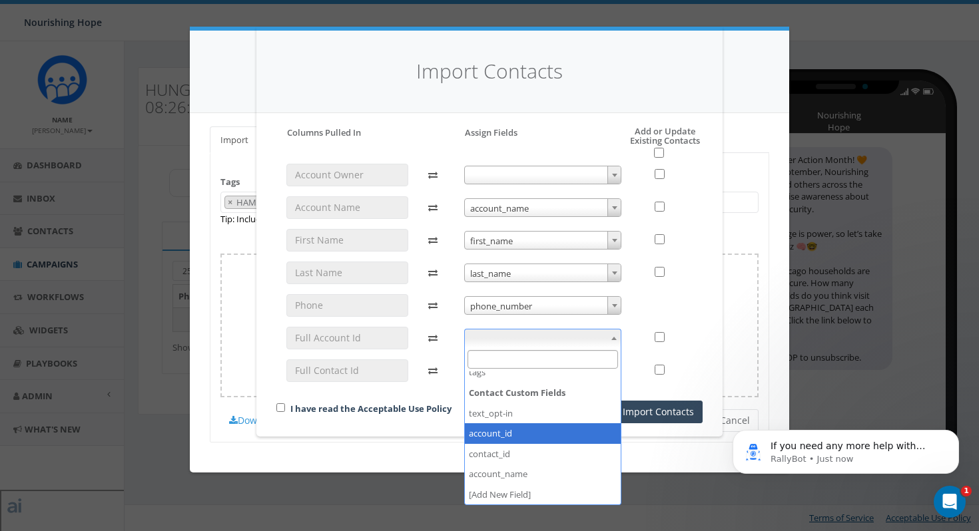
select select "account_id"
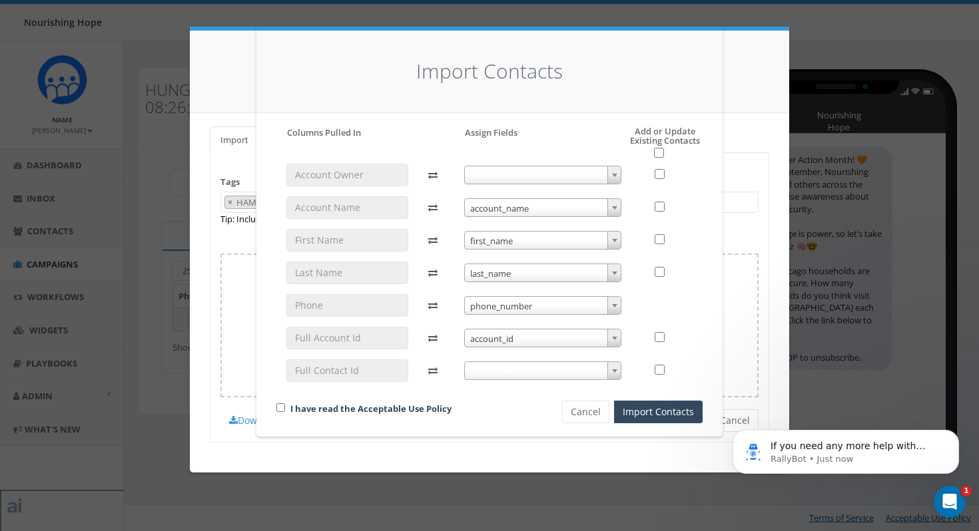
click at [521, 373] on span at bounding box center [543, 371] width 158 height 19
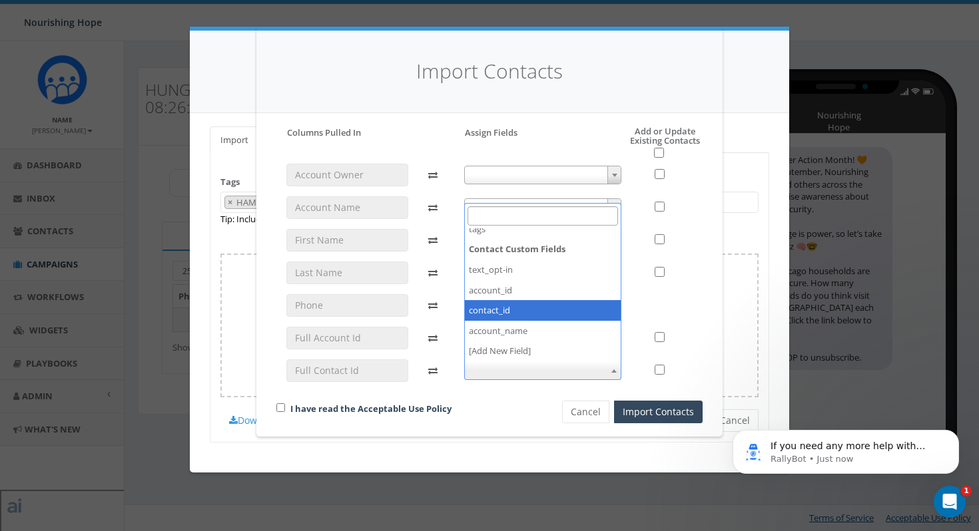
select select "contact_id"
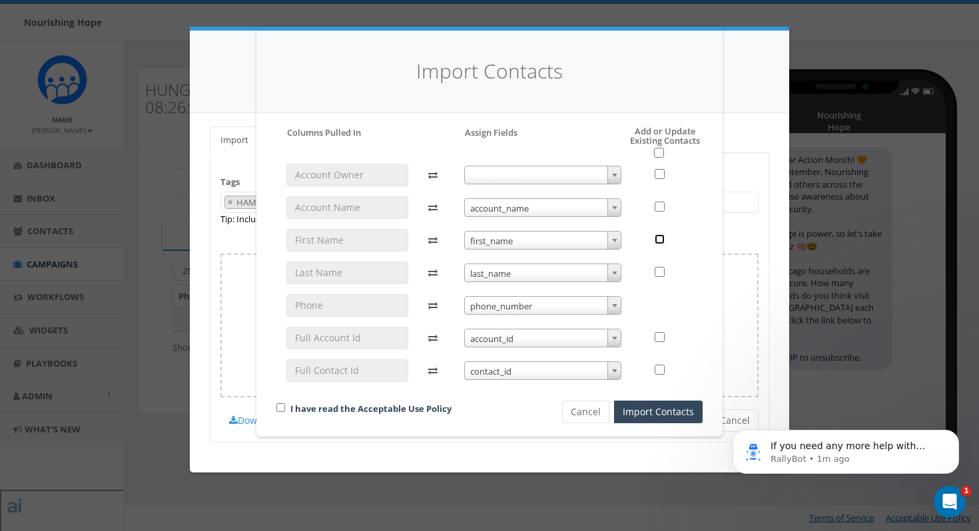
click at [659, 235] on input "checkbox" at bounding box center [659, 239] width 10 height 10
checkbox input "true"
click at [662, 269] on input "checkbox" at bounding box center [659, 272] width 10 height 10
checkbox input "true"
click at [660, 370] on input "checkbox" at bounding box center [659, 370] width 10 height 10
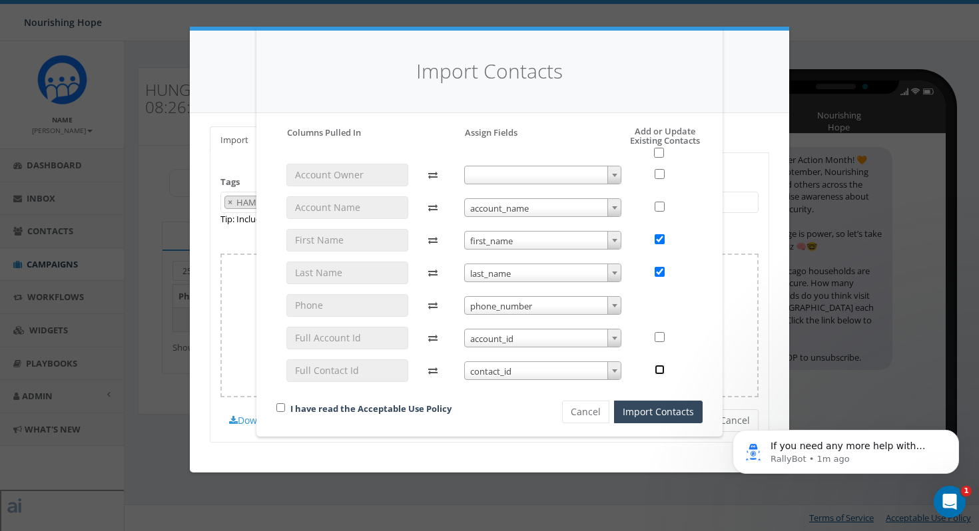
checkbox input "true"
click at [661, 202] on input "checkbox" at bounding box center [659, 207] width 10 height 10
checkbox input "true"
click at [660, 415] on button "Import Contacts" at bounding box center [658, 412] width 89 height 23
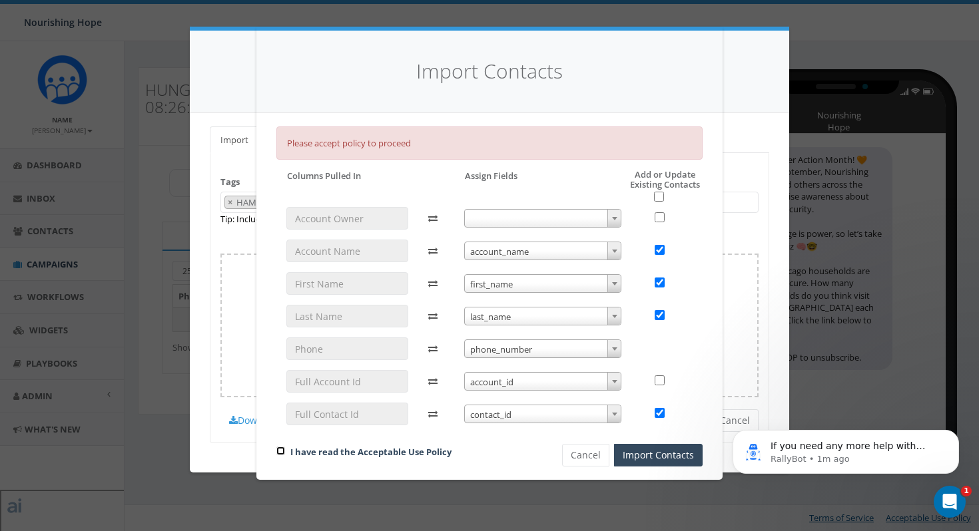
click at [278, 447] on input "checkbox" at bounding box center [280, 451] width 9 height 9
checkbox input "true"
click at [650, 462] on button "Import Contacts" at bounding box center [658, 455] width 89 height 23
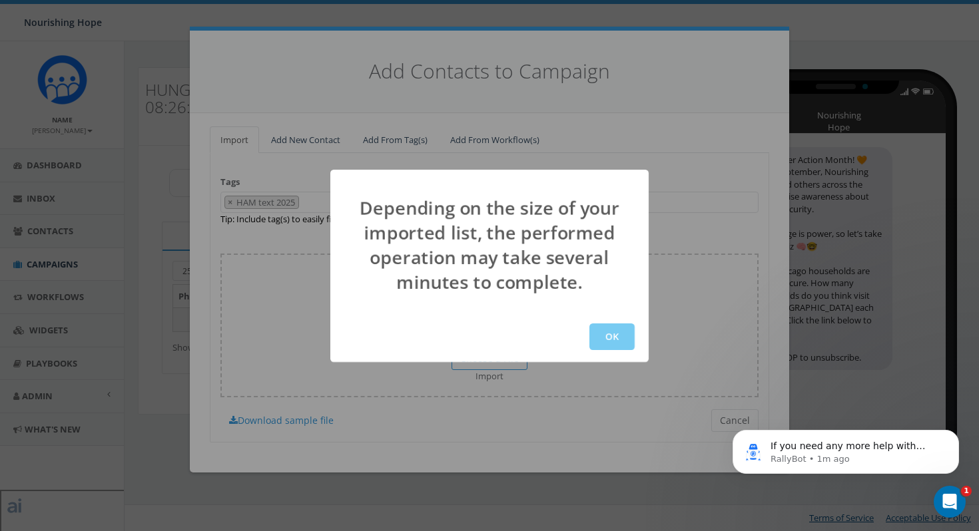
click at [613, 332] on button "OK" at bounding box center [611, 337] width 45 height 27
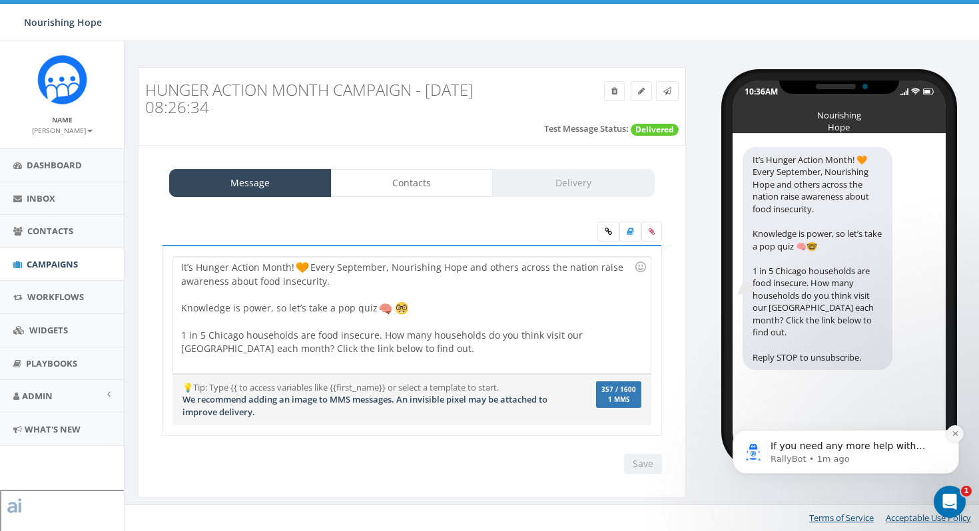
click at [959, 437] on button "Dismiss notification" at bounding box center [954, 433] width 17 height 17
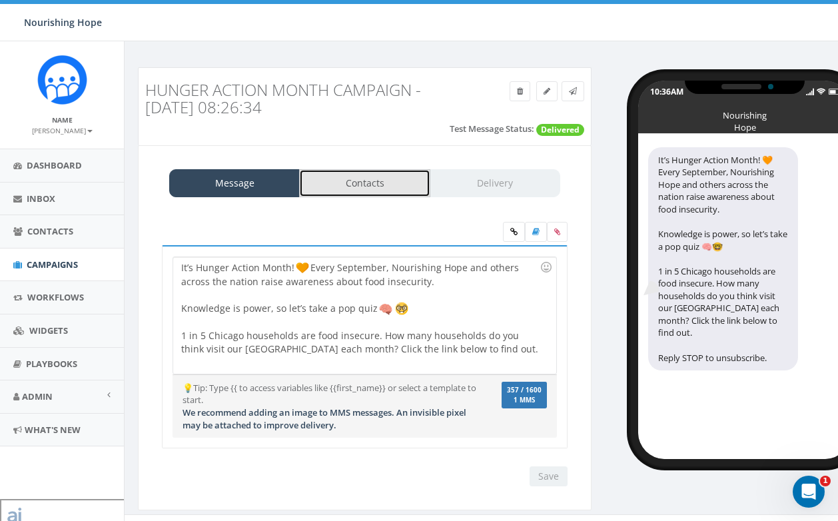
click at [375, 186] on link "Contacts" at bounding box center [364, 183] width 130 height 28
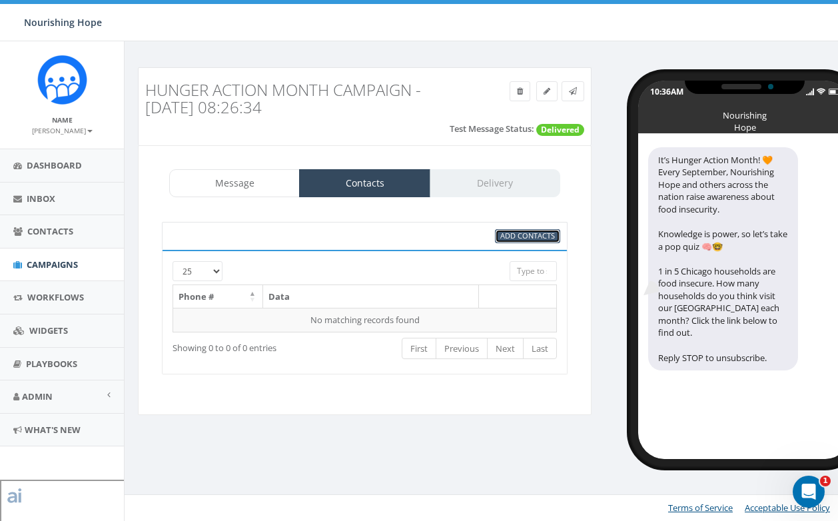
click at [535, 236] on span "Add Contacts" at bounding box center [527, 235] width 55 height 10
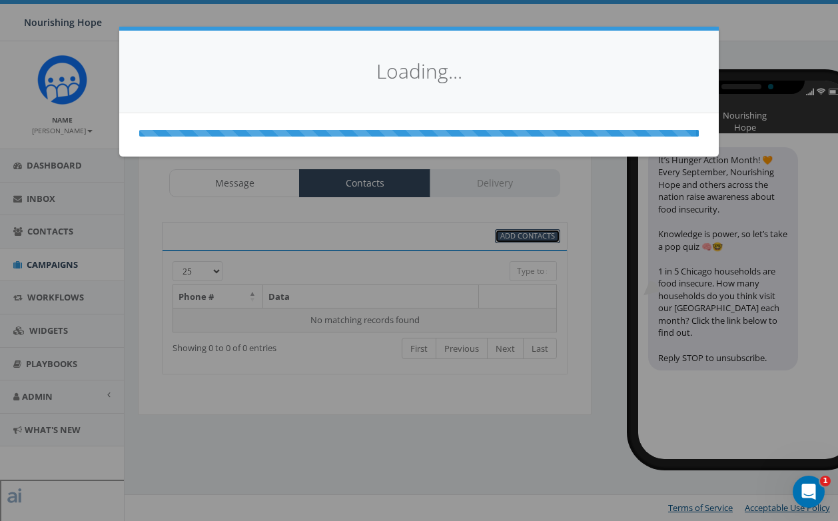
select select
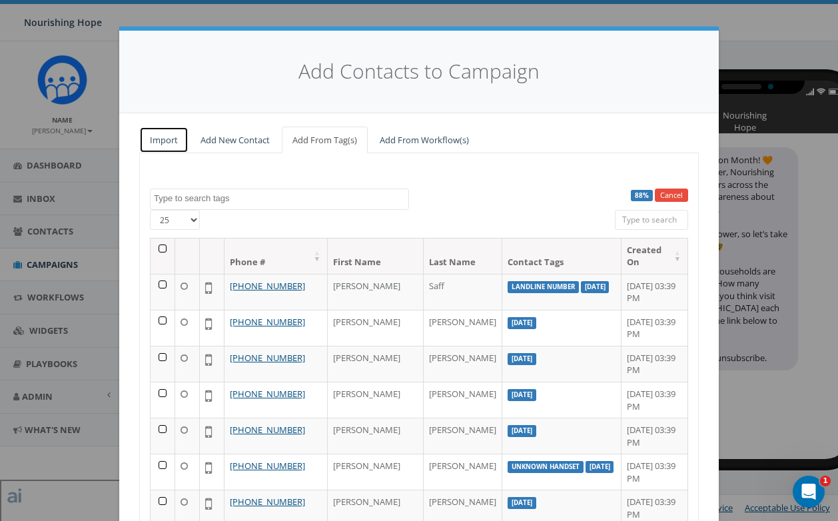
click at [160, 141] on link "Import" at bounding box center [163, 140] width 49 height 27
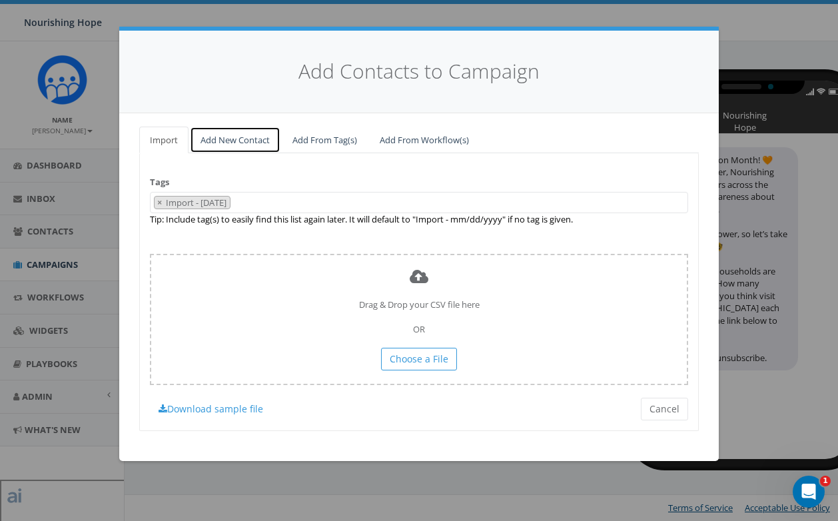
click at [228, 145] on link "Add New Contact" at bounding box center [235, 140] width 91 height 27
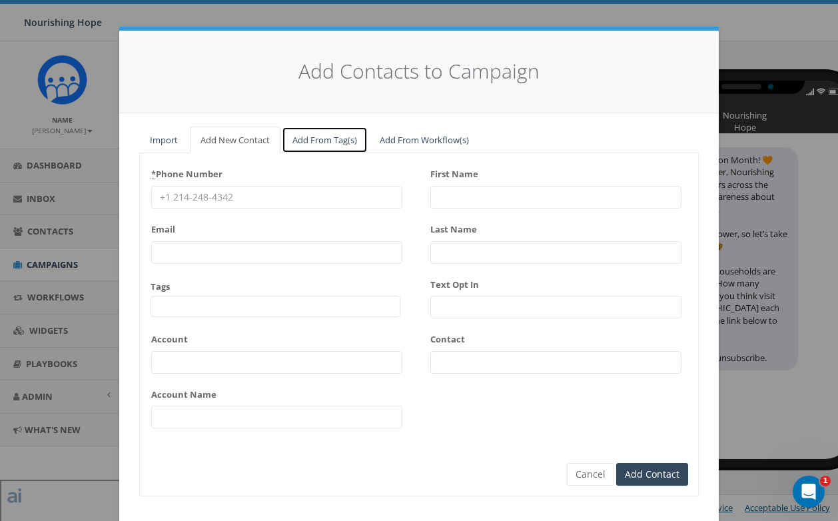
click at [315, 140] on link "Add From Tag(s)" at bounding box center [325, 140] width 86 height 27
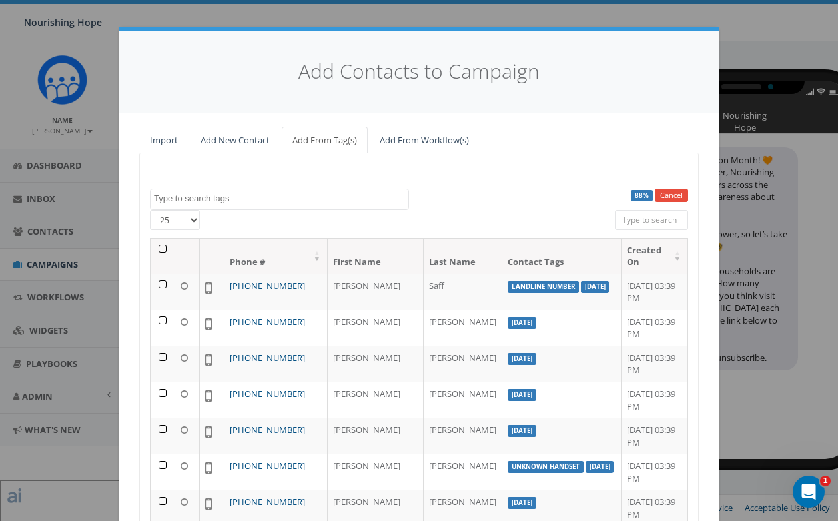
click at [298, 196] on textarea "Search" at bounding box center [281, 198] width 254 height 12
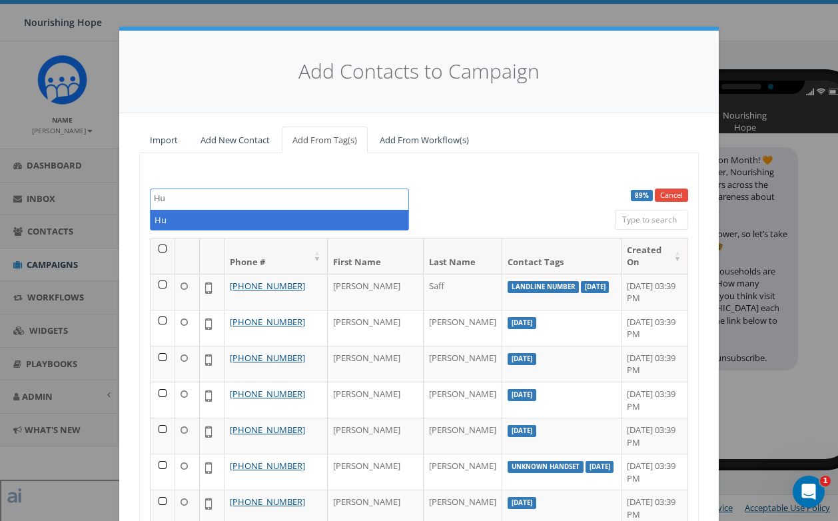
type textarea "H"
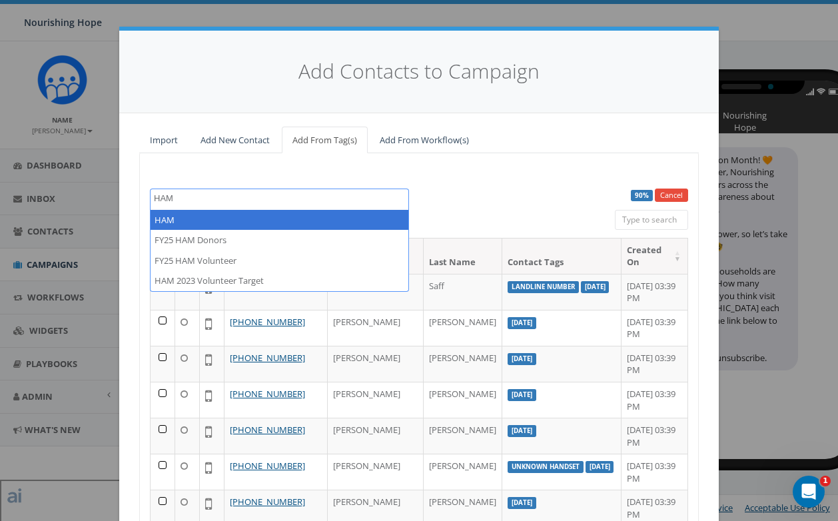
type textarea "HAM"
click at [296, 167] on div "90% Cancel [DATE] [DATE] Appeal Target Becca Birthday Text- [DEMOGRAPHIC_DATA] …" at bounding box center [418, 392] width 559 height 479
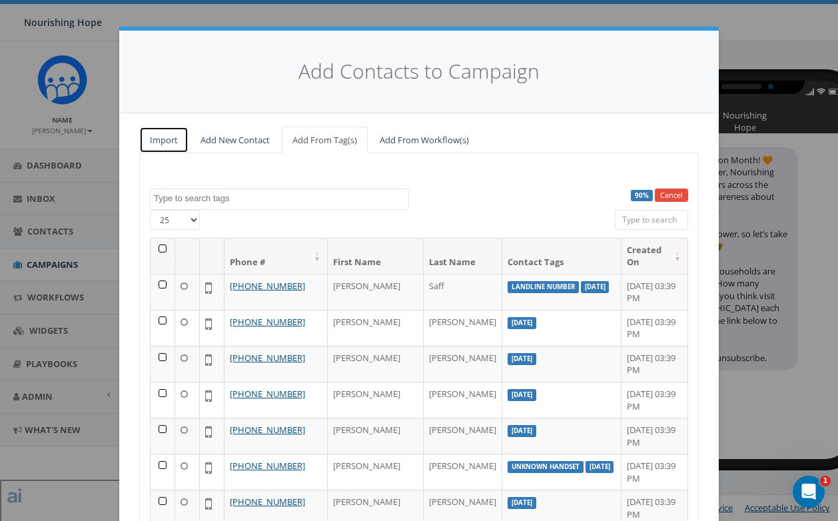
click at [170, 139] on link "Import" at bounding box center [163, 140] width 49 height 27
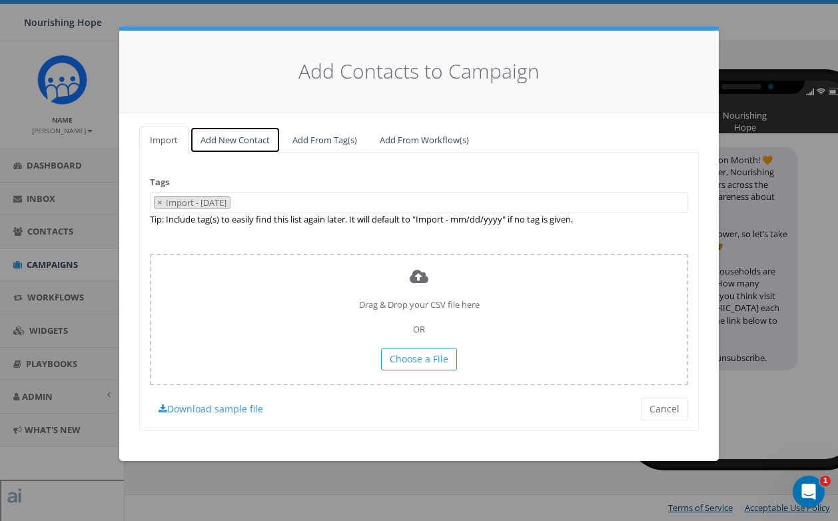
click at [250, 139] on link "Add New Contact" at bounding box center [235, 140] width 91 height 27
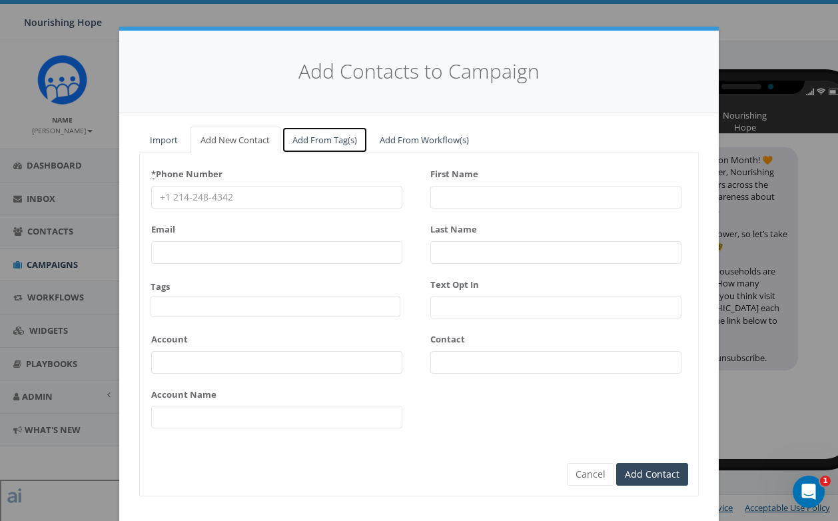
click at [304, 136] on link "Add From Tag(s)" at bounding box center [325, 140] width 86 height 27
